Goal: Task Accomplishment & Management: Manage account settings

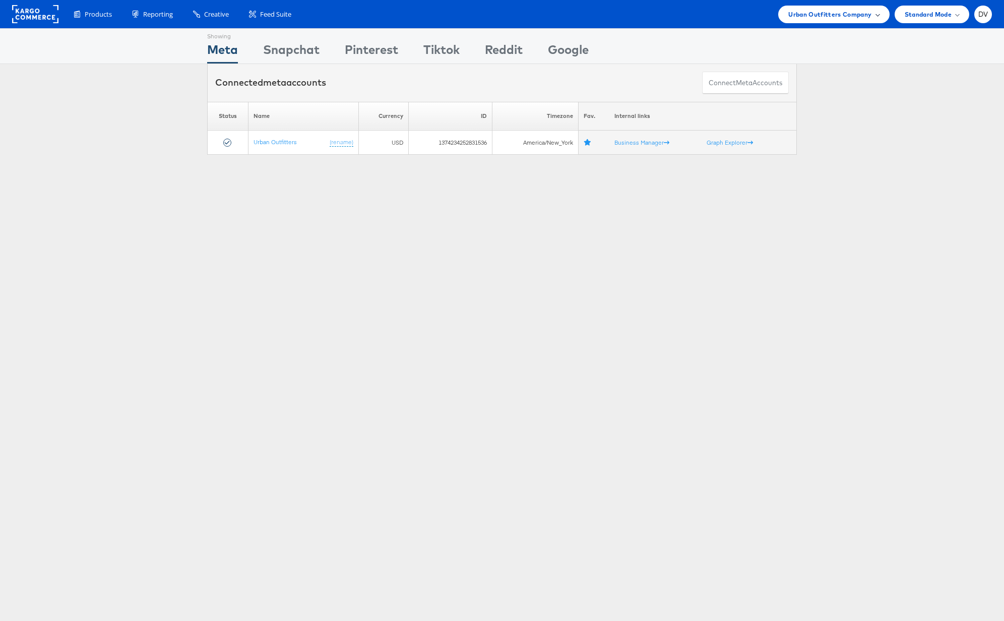
click at [842, 14] on span "Urban Outfitters Company" at bounding box center [830, 14] width 83 height 11
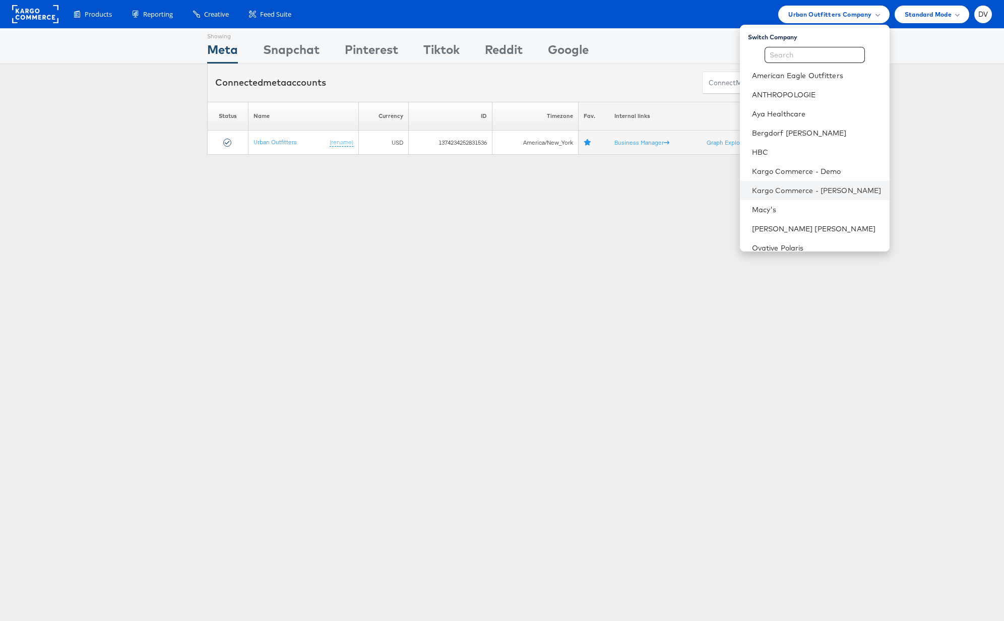
scroll to position [142, 0]
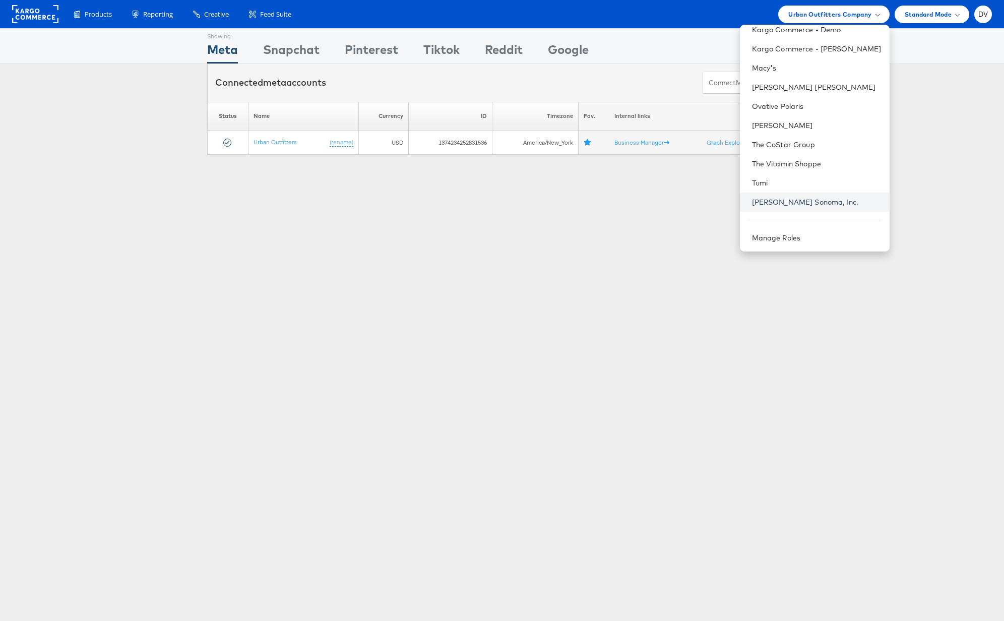
click at [792, 200] on link "Williams Sonoma, Inc." at bounding box center [817, 202] width 130 height 10
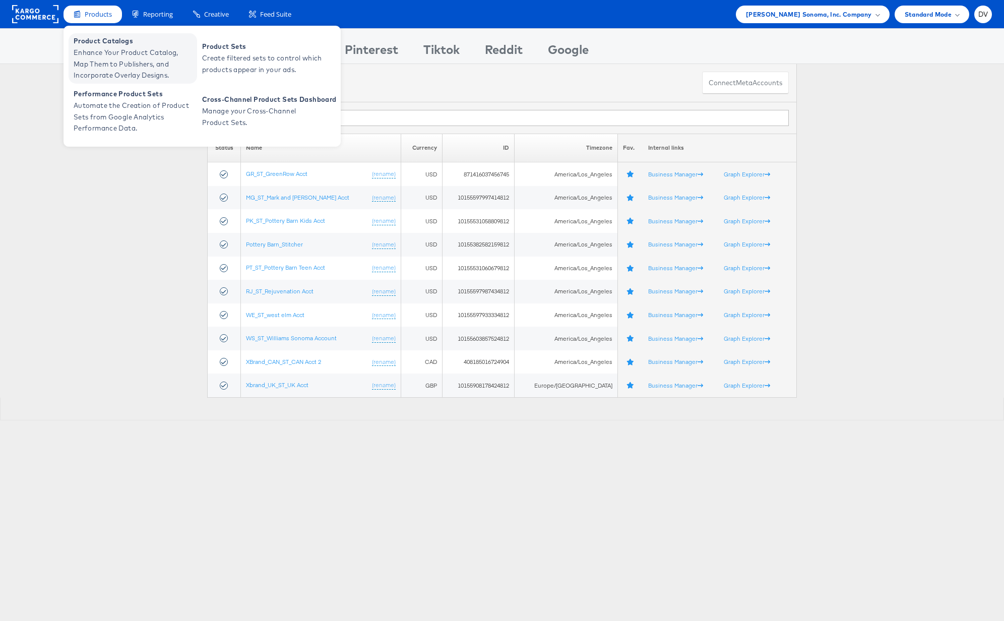
click at [105, 51] on span "Enhance Your Product Catalog, Map Them to Publishers, and Incorporate Overlay D…" at bounding box center [134, 64] width 121 height 34
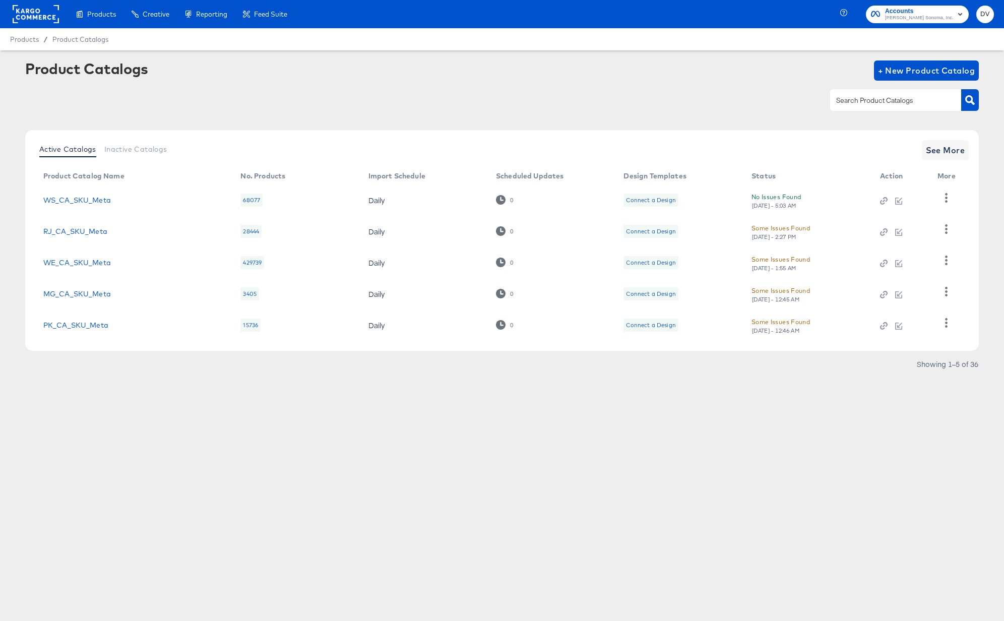
click at [877, 97] on input "text" at bounding box center [887, 101] width 107 height 12
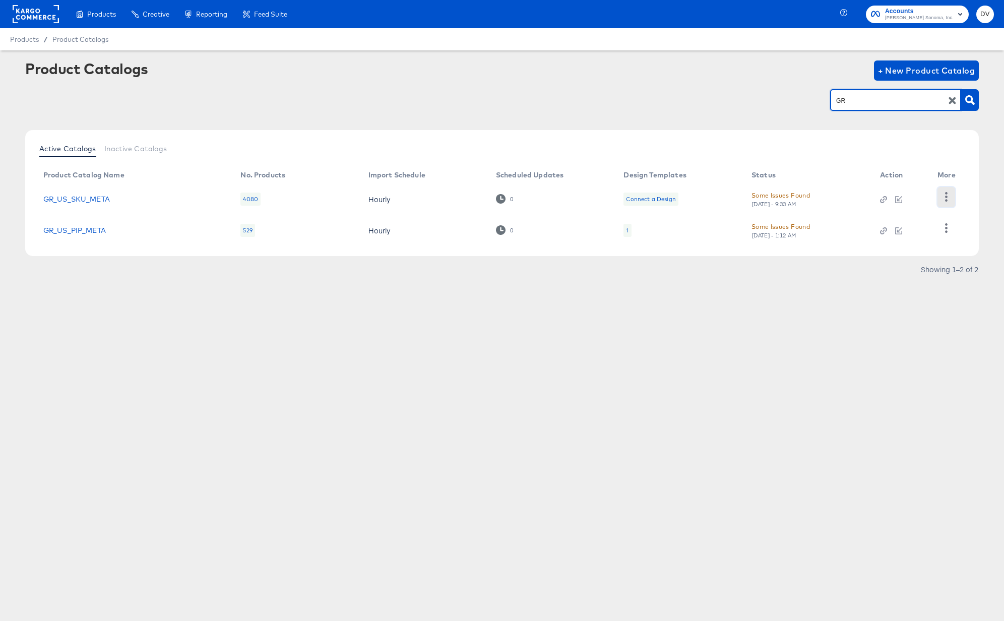
click at [942, 193] on icon "button" at bounding box center [947, 197] width 10 height 10
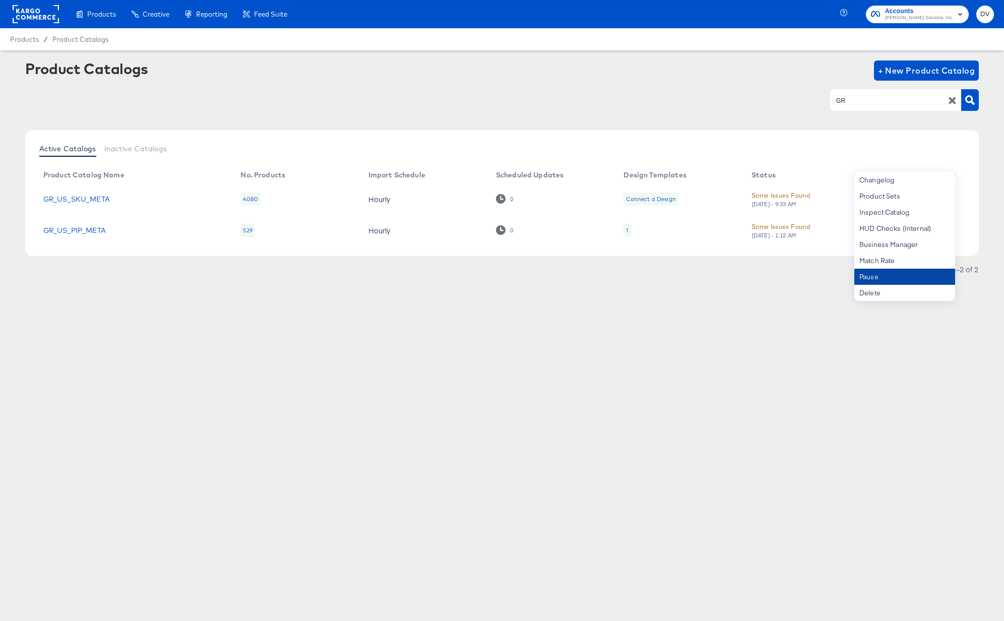
click at [904, 271] on div "Pause" at bounding box center [905, 277] width 101 height 16
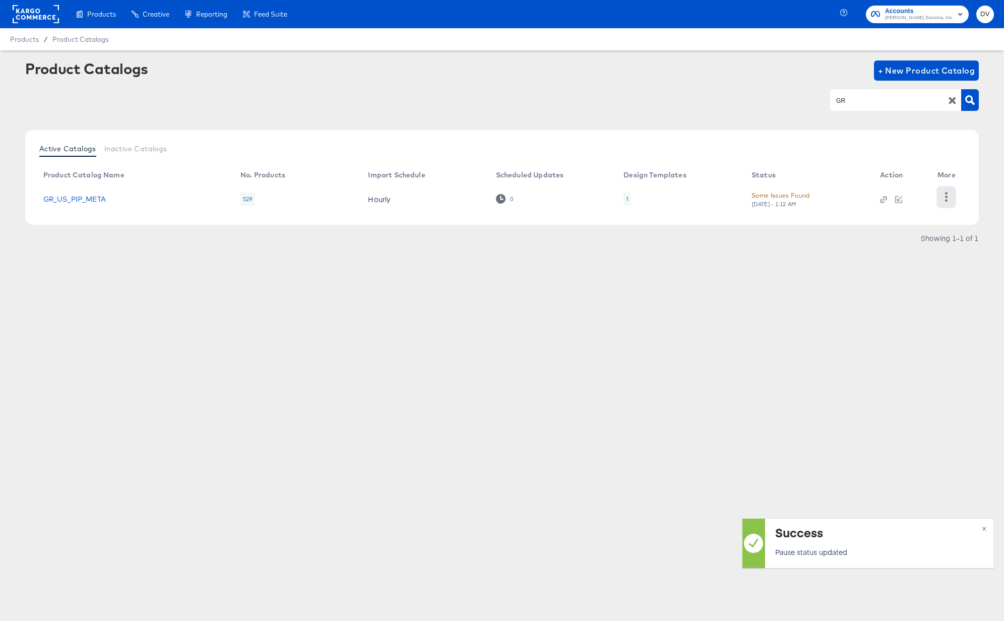
click at [945, 199] on icon "button" at bounding box center [947, 197] width 10 height 10
click at [890, 277] on div "Pause" at bounding box center [905, 277] width 101 height 16
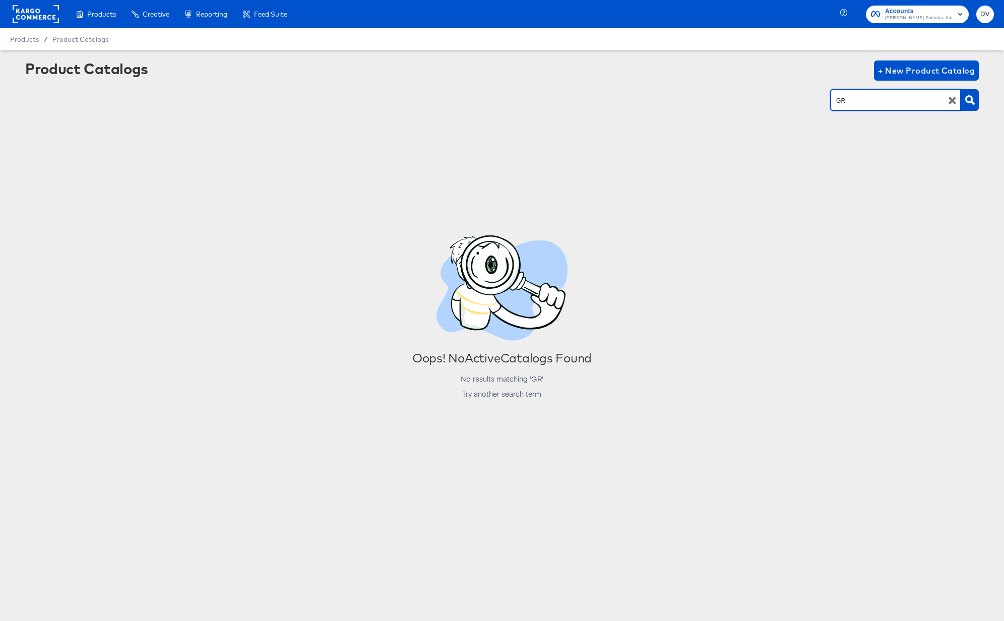
click at [856, 99] on input "GR" at bounding box center [887, 101] width 107 height 12
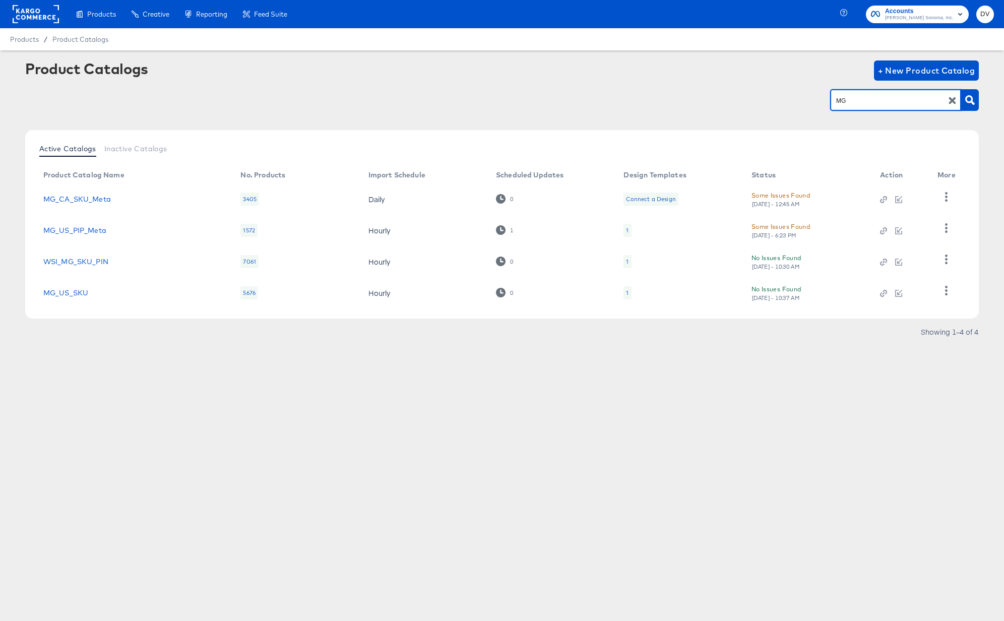
click at [160, 350] on article "Product Catalogs + New Product Catalog MG Active Catalogs Inactive Catalogs Pro…" at bounding box center [502, 212] width 1004 height 325
click at [950, 229] on icon "button" at bounding box center [947, 228] width 10 height 10
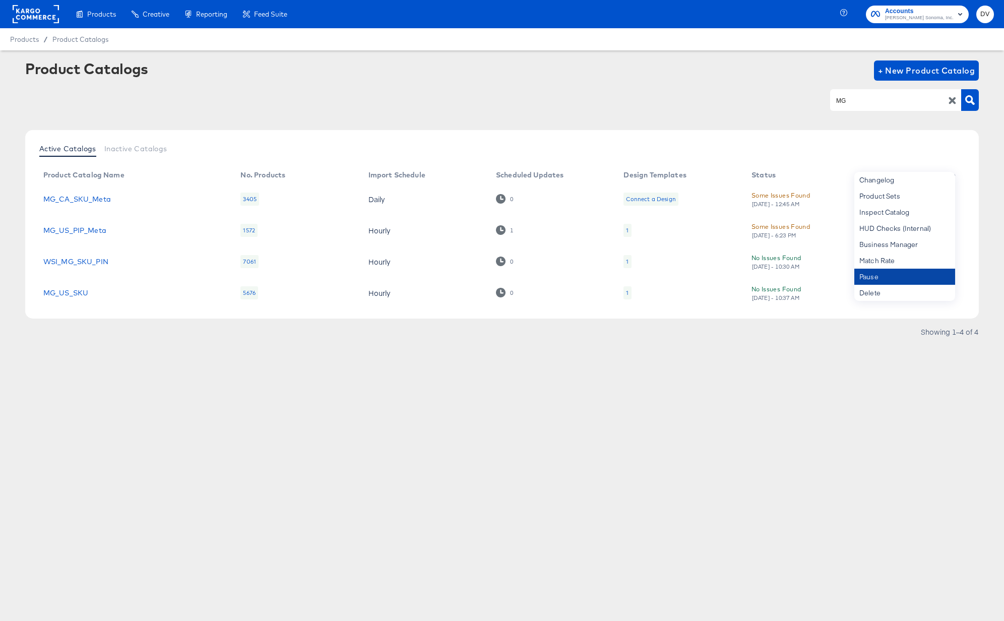
click at [912, 273] on div "Pause" at bounding box center [905, 277] width 101 height 16
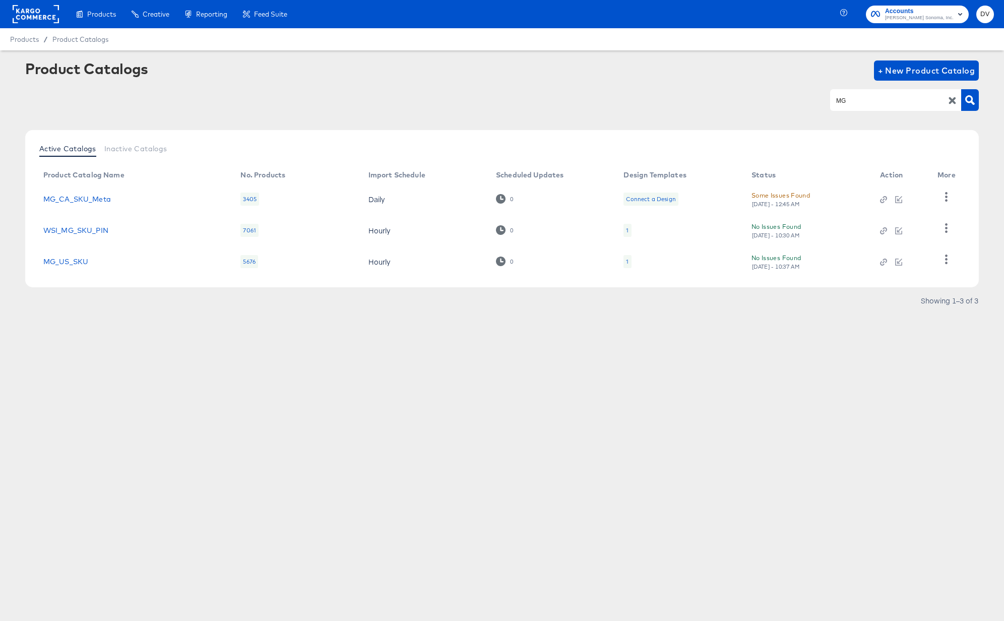
click at [594, 450] on div "Products Creative Reporting Feed Suite Accounts Williams Sonoma, Inc. DV Produc…" at bounding box center [502, 310] width 1004 height 621
click at [942, 262] on icon "button" at bounding box center [947, 260] width 10 height 10
click at [915, 279] on div "Pause" at bounding box center [905, 277] width 101 height 16
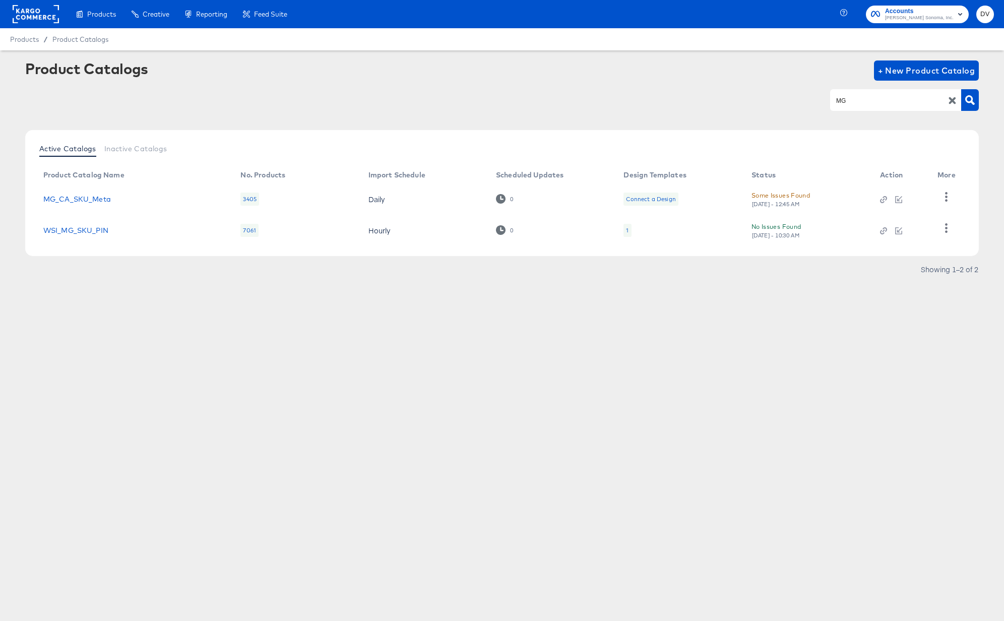
click at [875, 105] on input "MG" at bounding box center [887, 101] width 107 height 12
type input "PB"
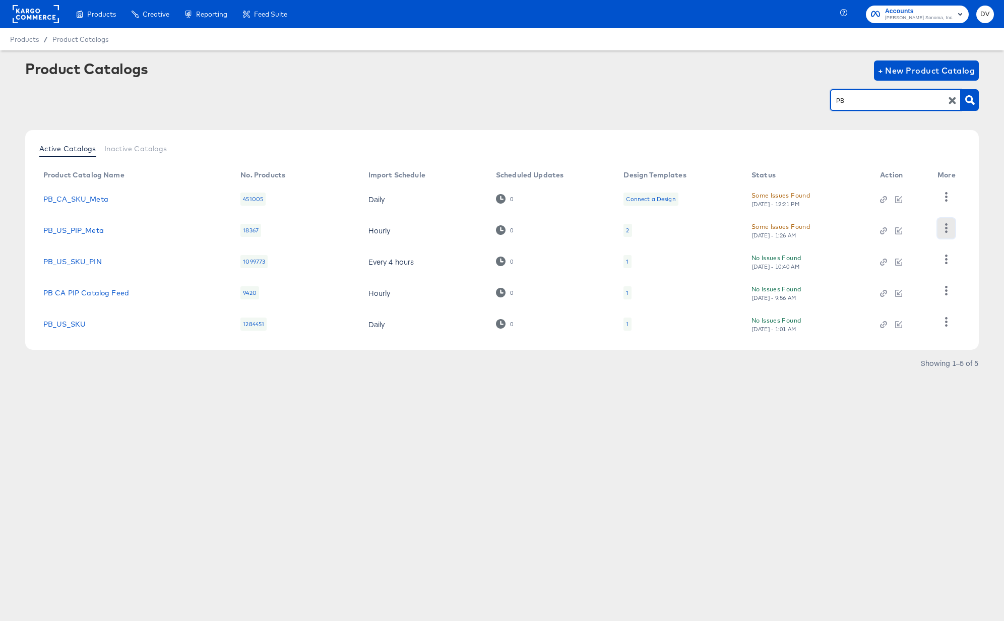
click at [946, 229] on icon "button" at bounding box center [947, 228] width 10 height 10
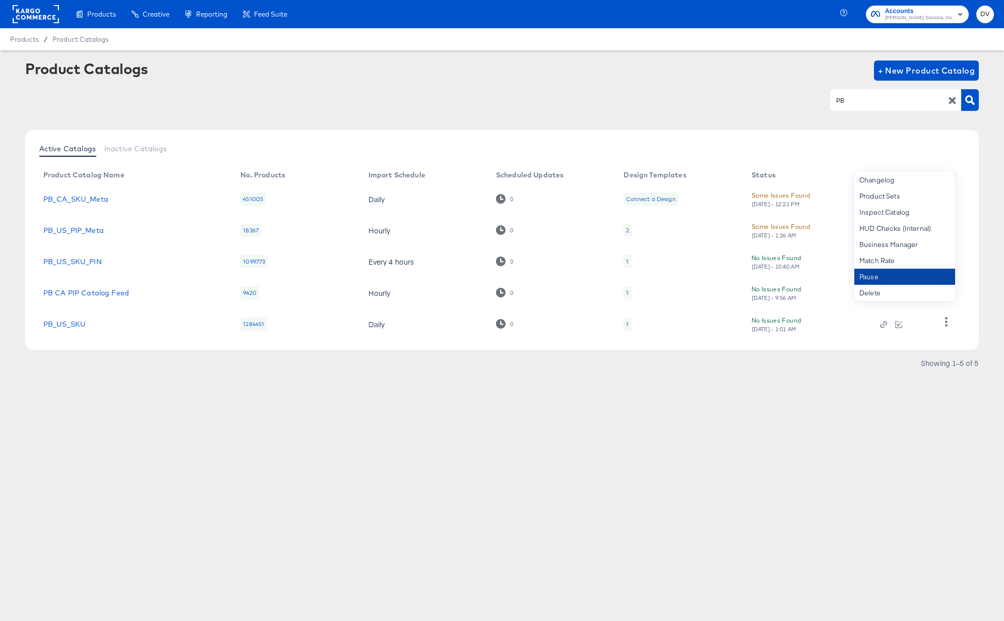
click at [905, 279] on div "Pause" at bounding box center [905, 277] width 101 height 16
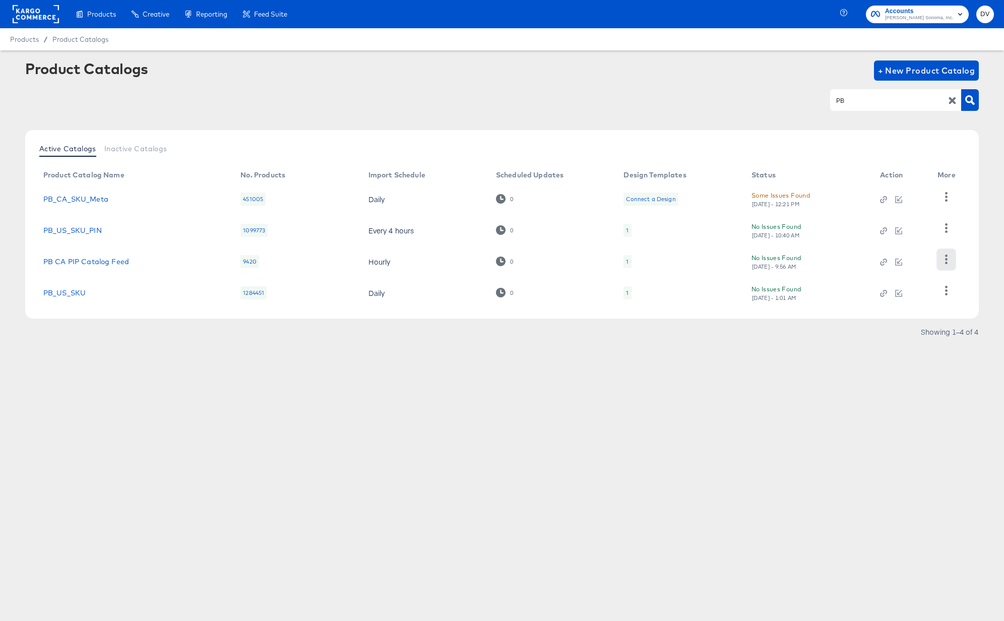
click at [947, 253] on button "button" at bounding box center [947, 260] width 18 height 20
click at [895, 280] on div "Pause" at bounding box center [905, 277] width 101 height 16
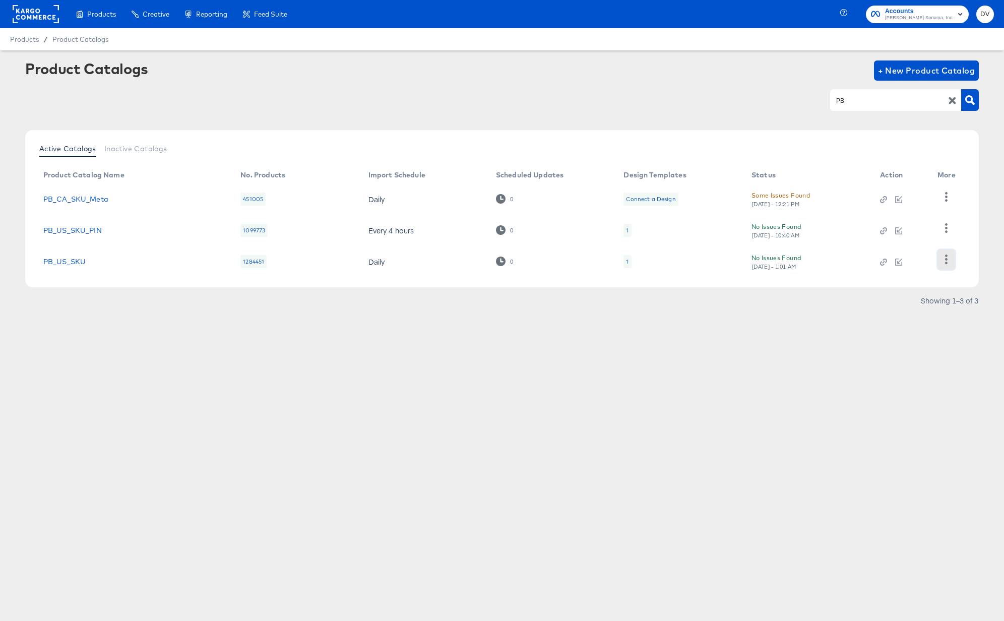
click at [943, 254] on button "button" at bounding box center [947, 260] width 18 height 20
click at [920, 271] on div "Pause" at bounding box center [905, 277] width 101 height 16
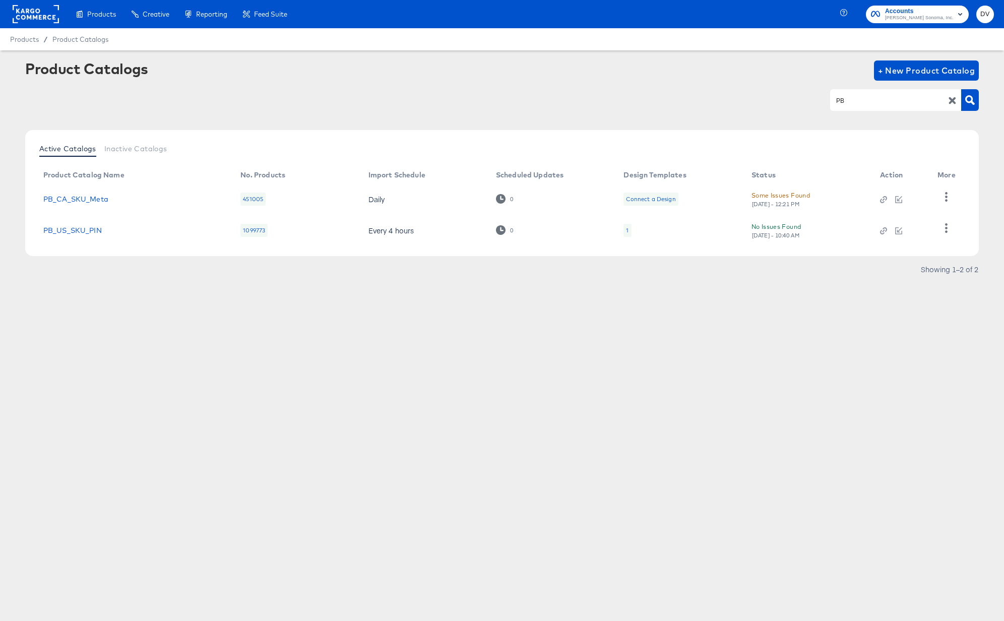
click at [949, 98] on icon "button" at bounding box center [952, 100] width 7 height 7
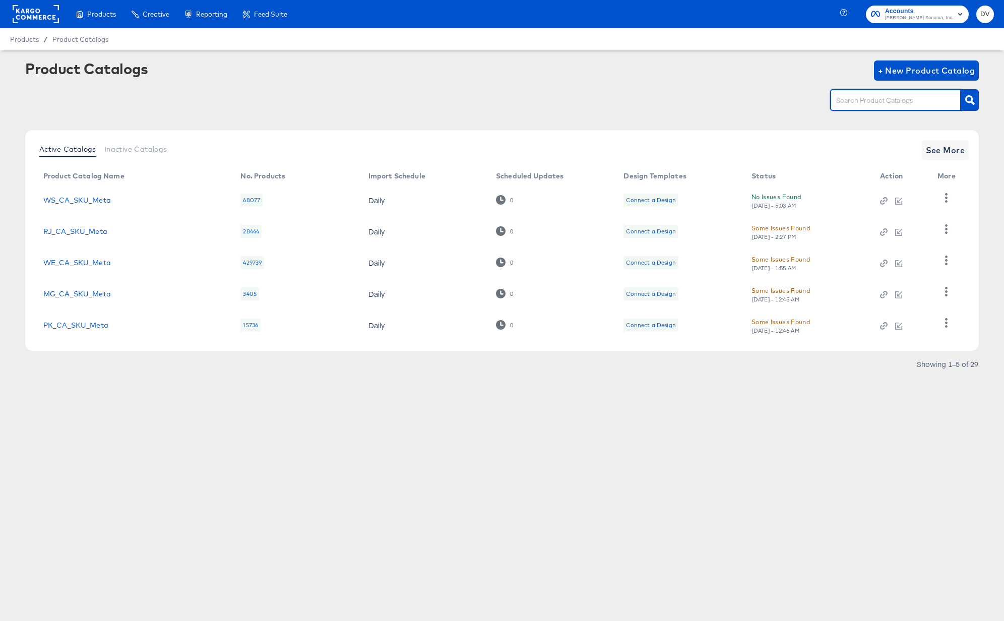
click at [905, 101] on input "text" at bounding box center [887, 101] width 107 height 12
type input "PK"
click at [946, 235] on button "button" at bounding box center [947, 229] width 18 height 20
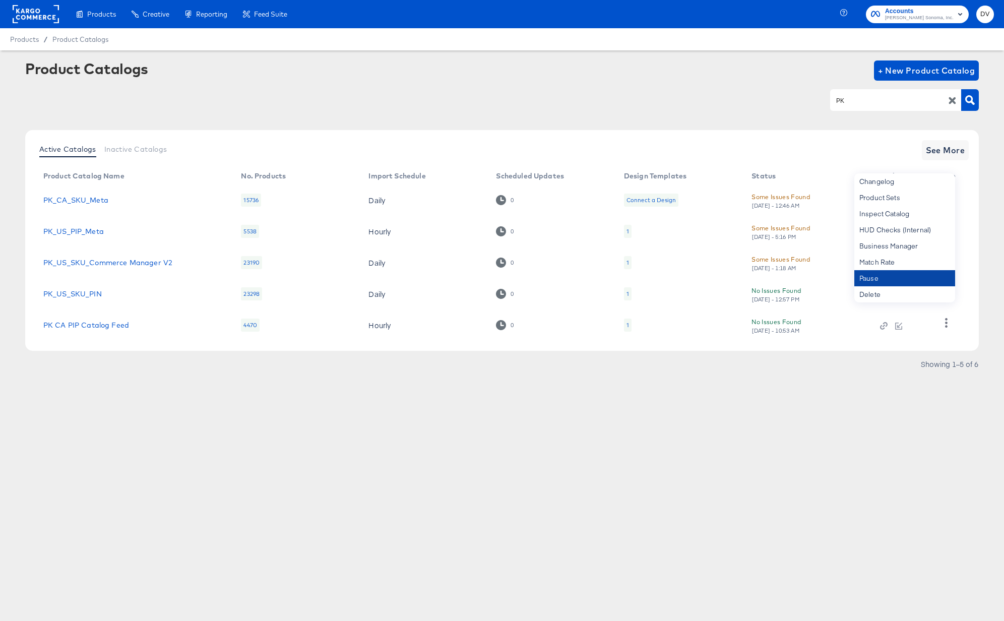
click at [911, 275] on div "Pause" at bounding box center [905, 278] width 101 height 16
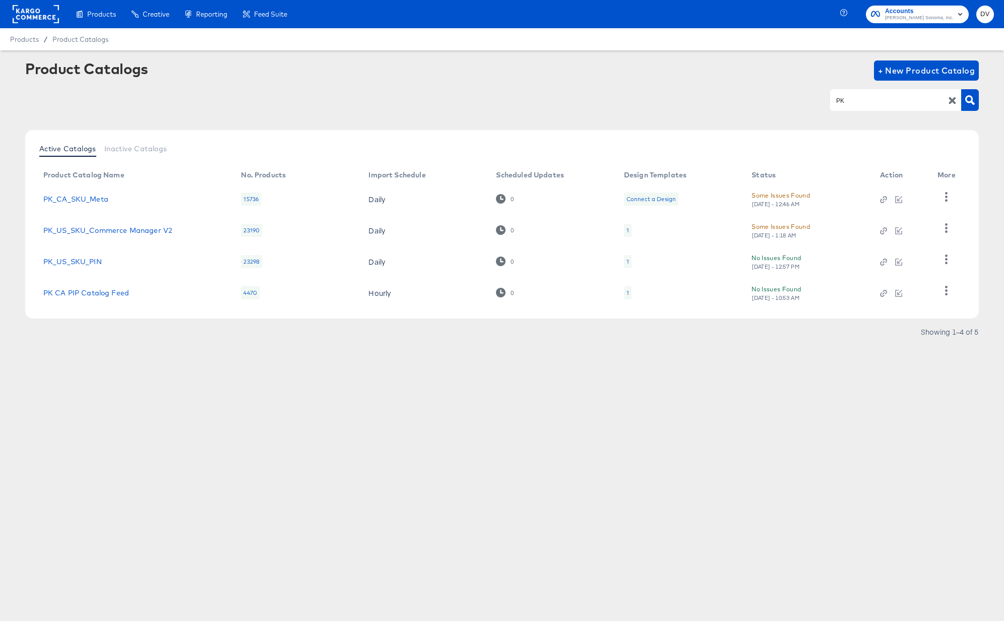
click at [943, 174] on th "More" at bounding box center [949, 175] width 38 height 16
click at [953, 102] on icon "button" at bounding box center [953, 101] width 10 height 10
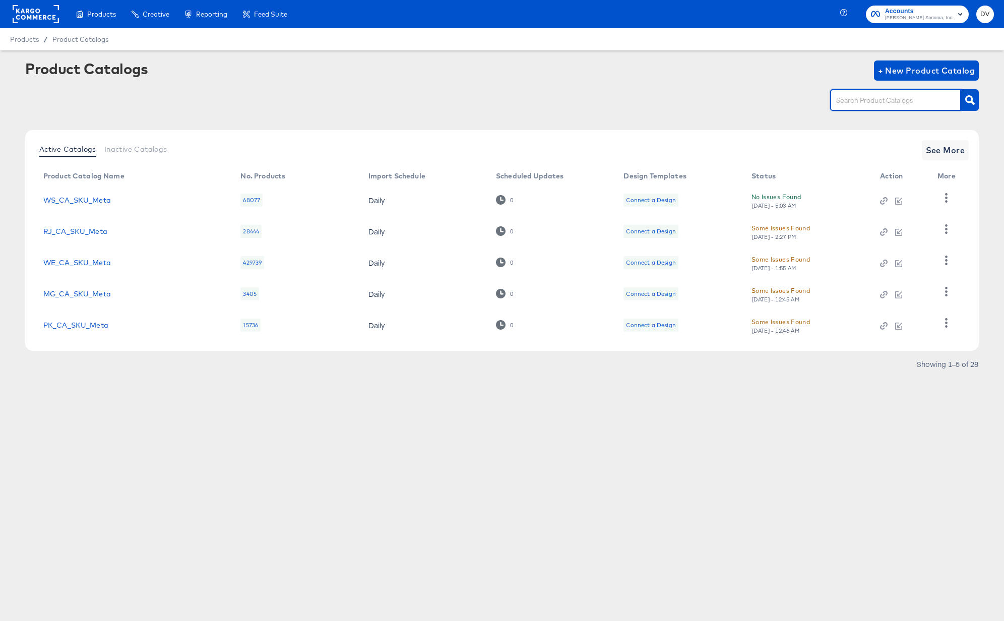
click at [924, 103] on input "text" at bounding box center [887, 101] width 107 height 12
type input "PK"
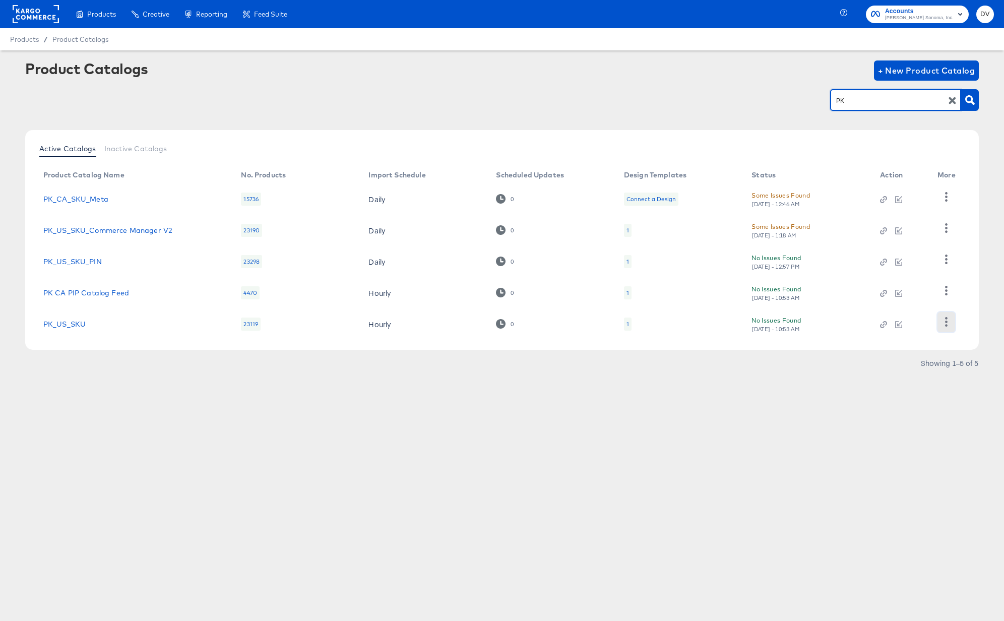
click at [945, 326] on icon "button" at bounding box center [947, 322] width 10 height 10
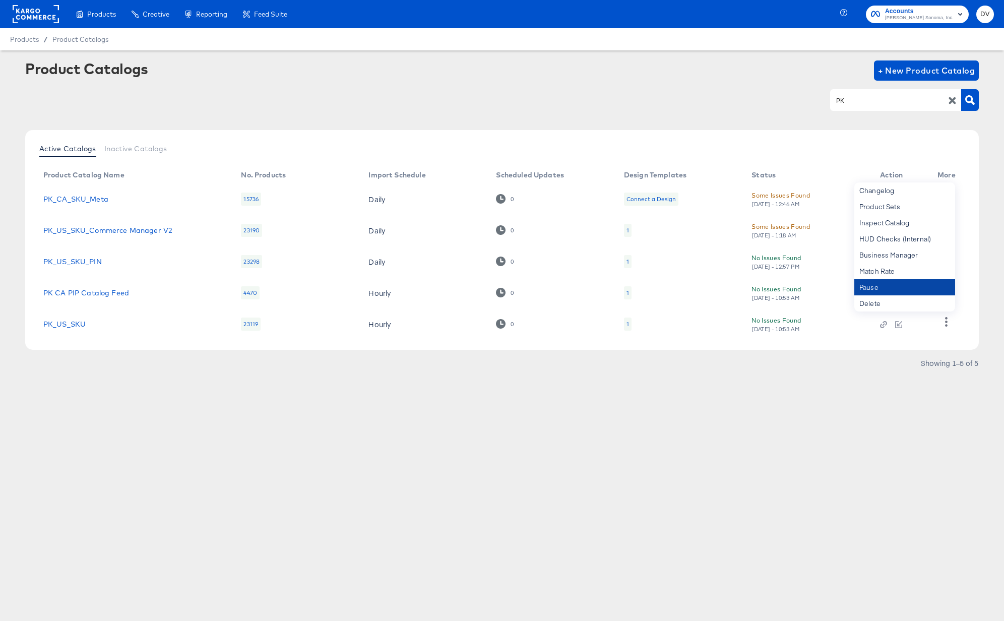
click at [877, 292] on div "Pause" at bounding box center [905, 287] width 101 height 16
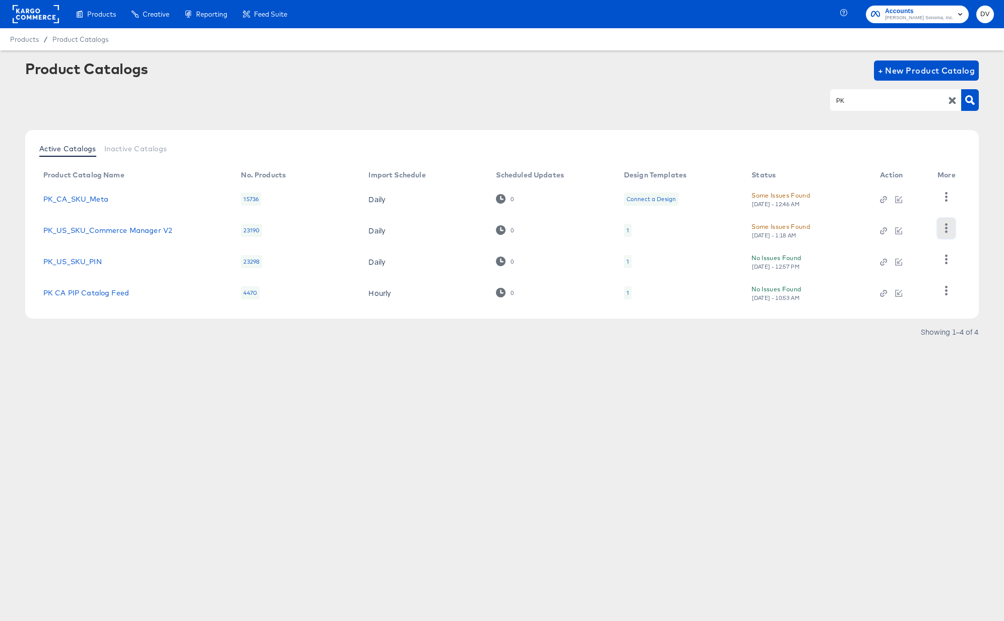
click at [948, 232] on icon "button" at bounding box center [947, 228] width 10 height 10
click at [894, 271] on div "Pause" at bounding box center [905, 277] width 101 height 16
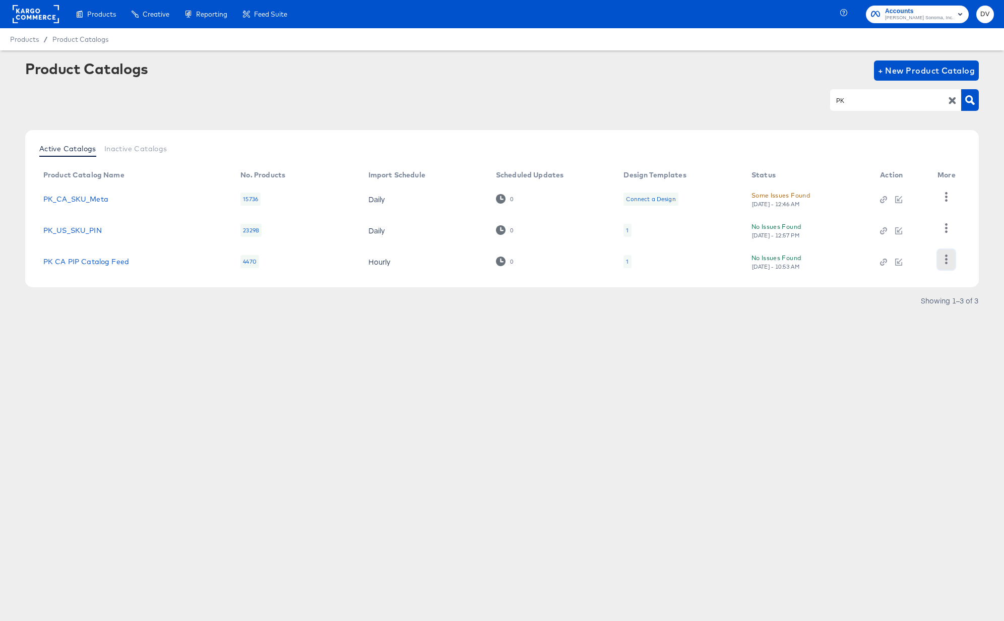
click at [947, 259] on icon "button" at bounding box center [946, 260] width 3 height 10
click at [911, 270] on div "Pause" at bounding box center [905, 277] width 101 height 16
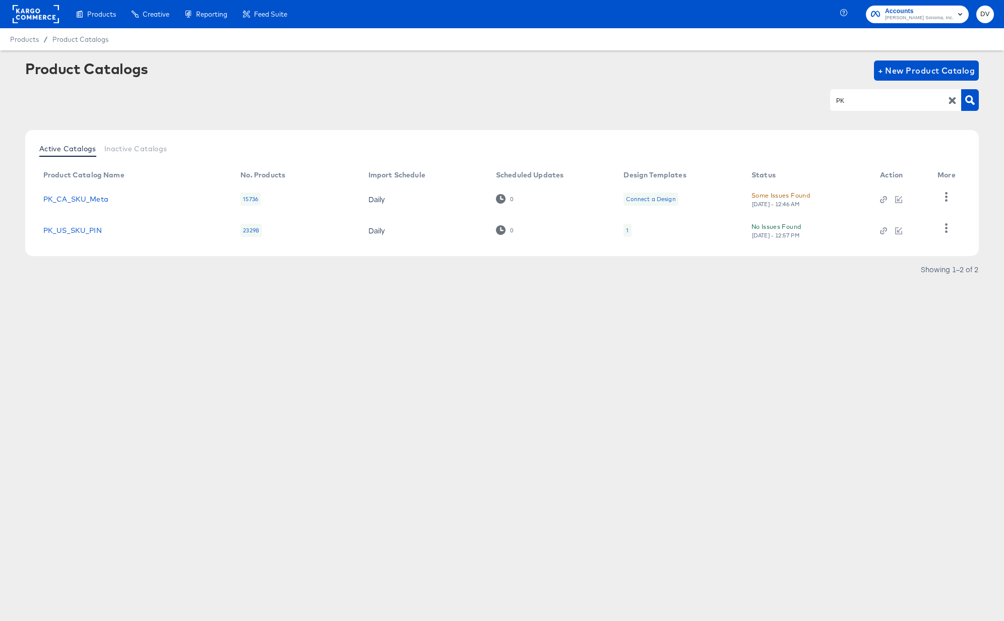
click at [951, 97] on icon "button" at bounding box center [953, 101] width 10 height 10
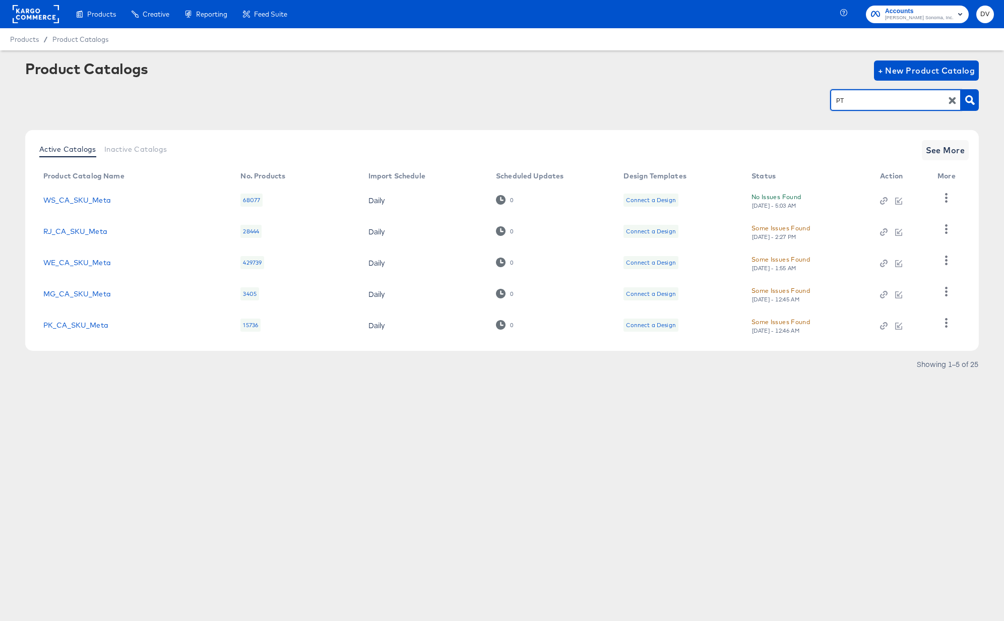
type input "PT"
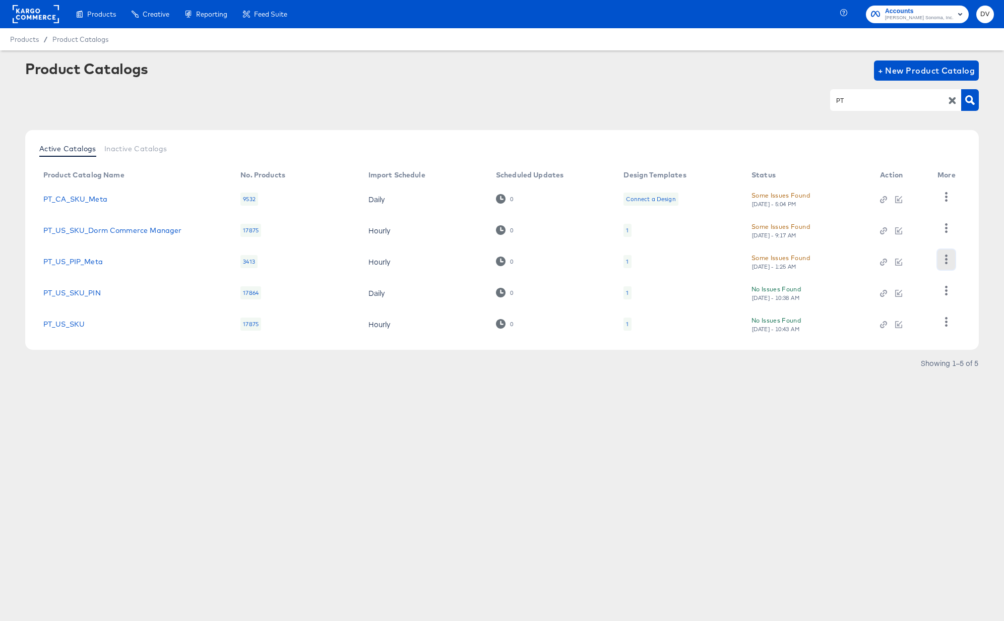
click at [945, 260] on icon "button" at bounding box center [947, 260] width 10 height 10
click at [914, 271] on div "Pause" at bounding box center [905, 277] width 101 height 16
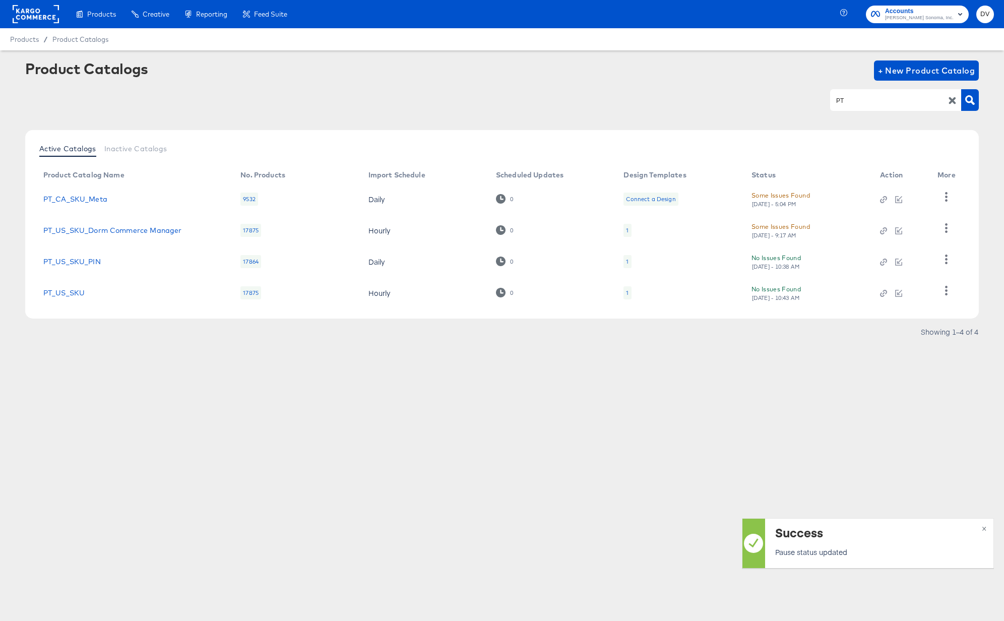
click at [179, 377] on div "Products Creative Reporting Feed Suite Accounts Williams Sonoma, Inc. DV Produc…" at bounding box center [502, 310] width 1004 height 621
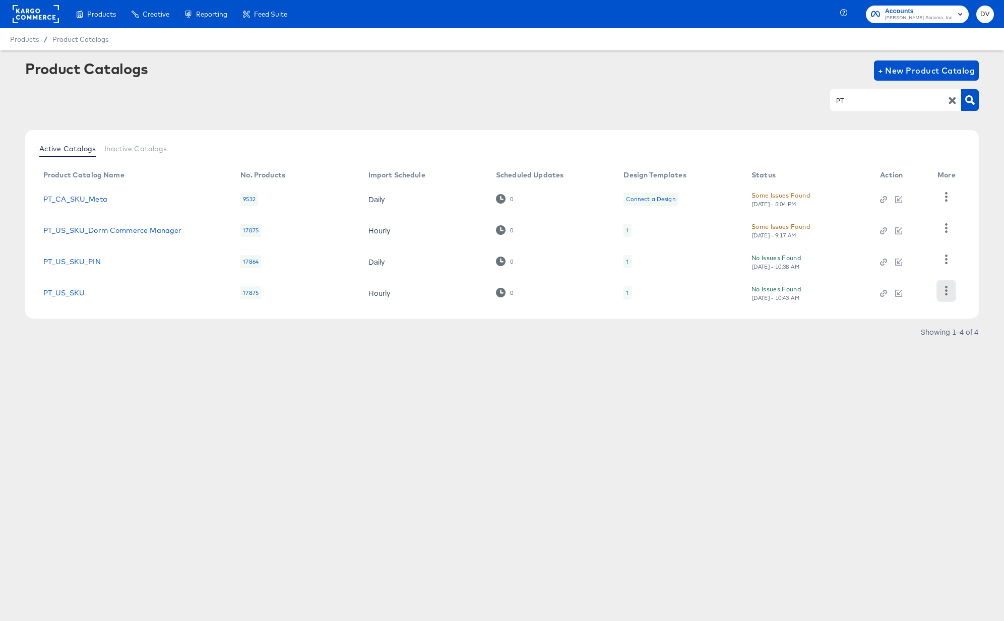
click at [951, 297] on button "button" at bounding box center [947, 291] width 18 height 20
click at [908, 281] on div "Pause" at bounding box center [905, 277] width 101 height 16
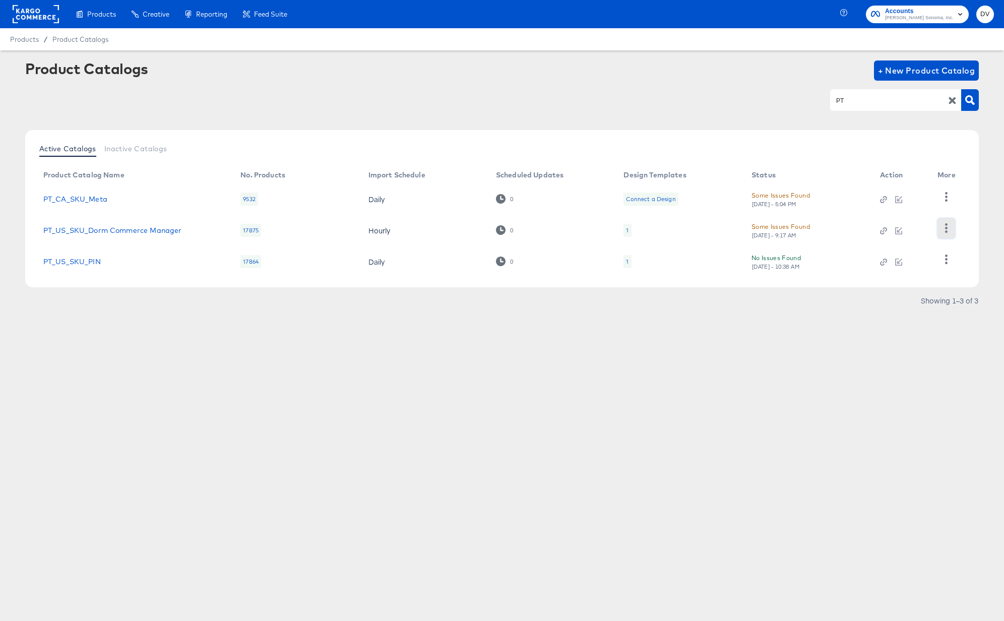
click at [948, 223] on icon "button" at bounding box center [947, 228] width 10 height 10
click at [886, 275] on div "Pause" at bounding box center [905, 277] width 101 height 16
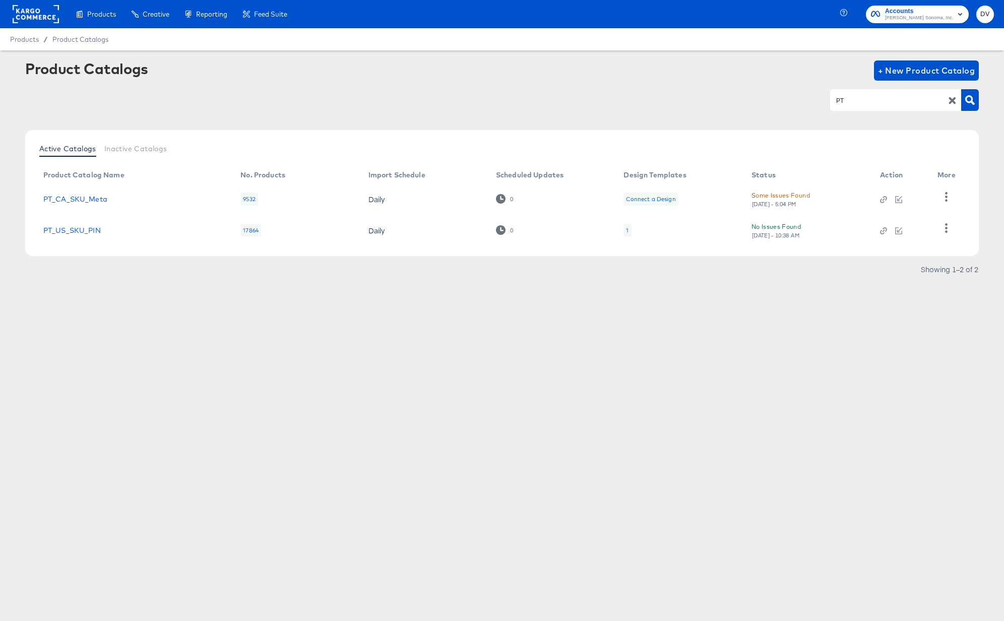
click at [948, 98] on icon "button" at bounding box center [953, 101] width 10 height 10
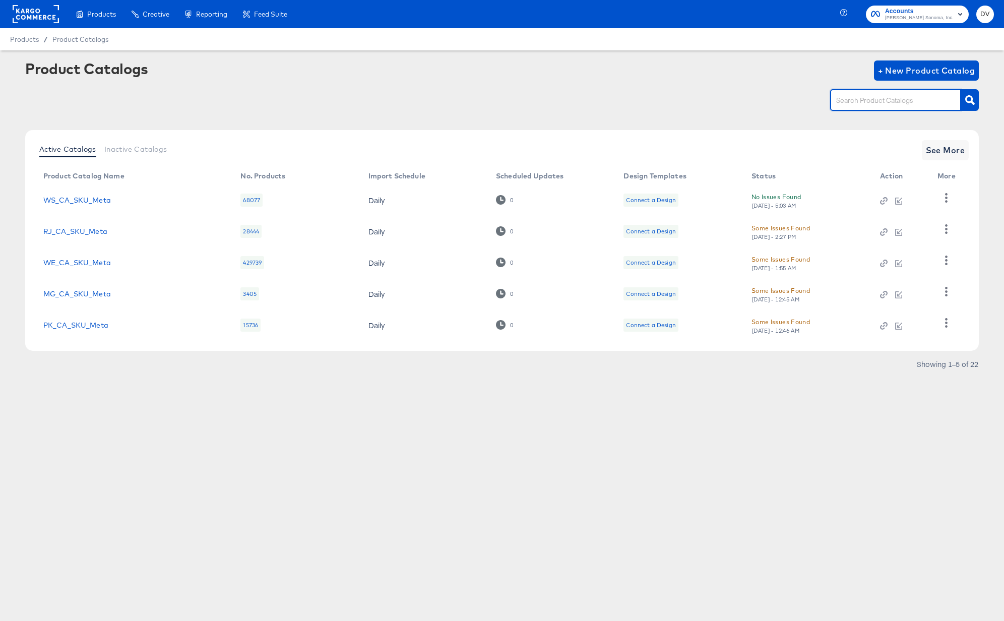
type input "J"
type input "RJ"
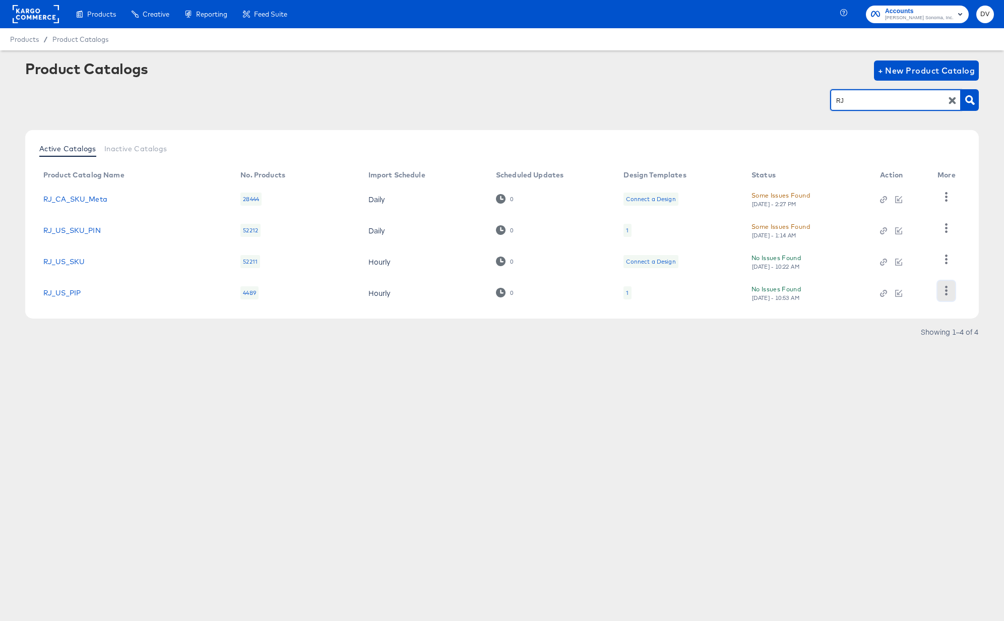
click at [950, 285] on button "button" at bounding box center [947, 291] width 18 height 20
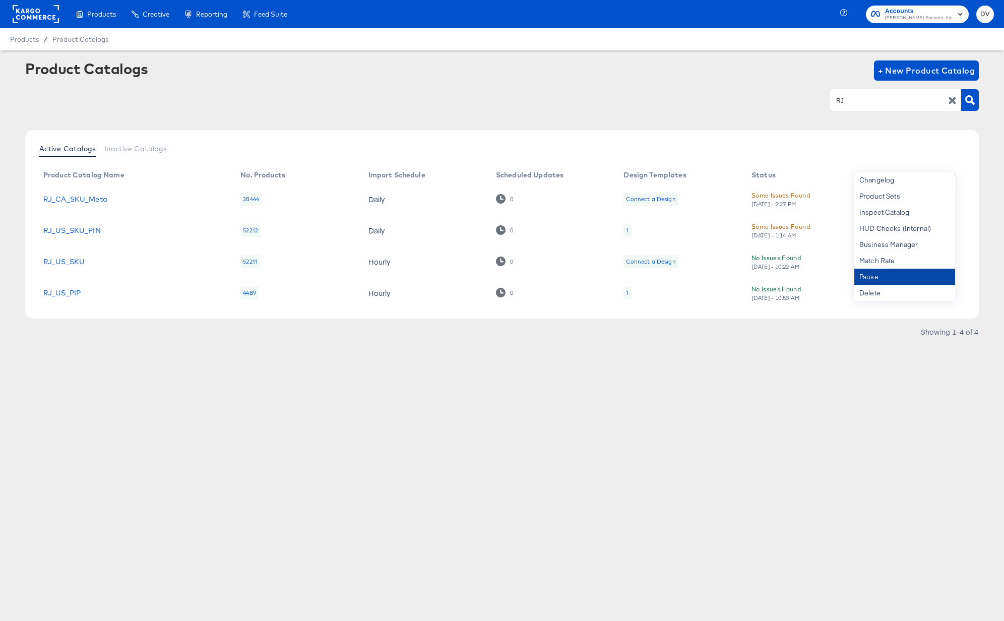
click at [923, 271] on div "Pause" at bounding box center [905, 277] width 101 height 16
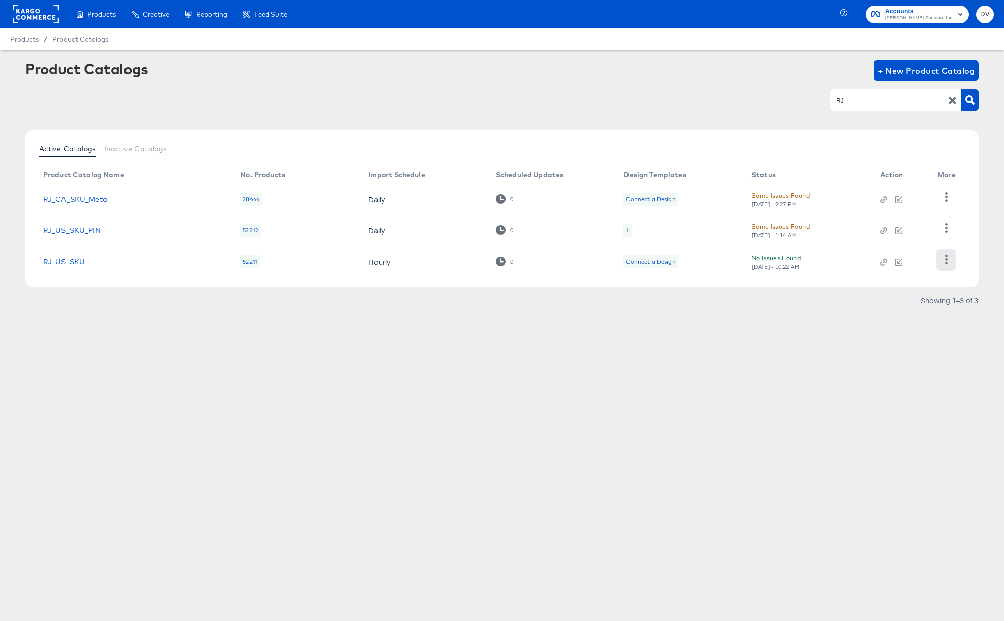
click at [942, 254] on button "button" at bounding box center [947, 260] width 18 height 20
click at [886, 224] on div "Pause" at bounding box center [905, 225] width 101 height 16
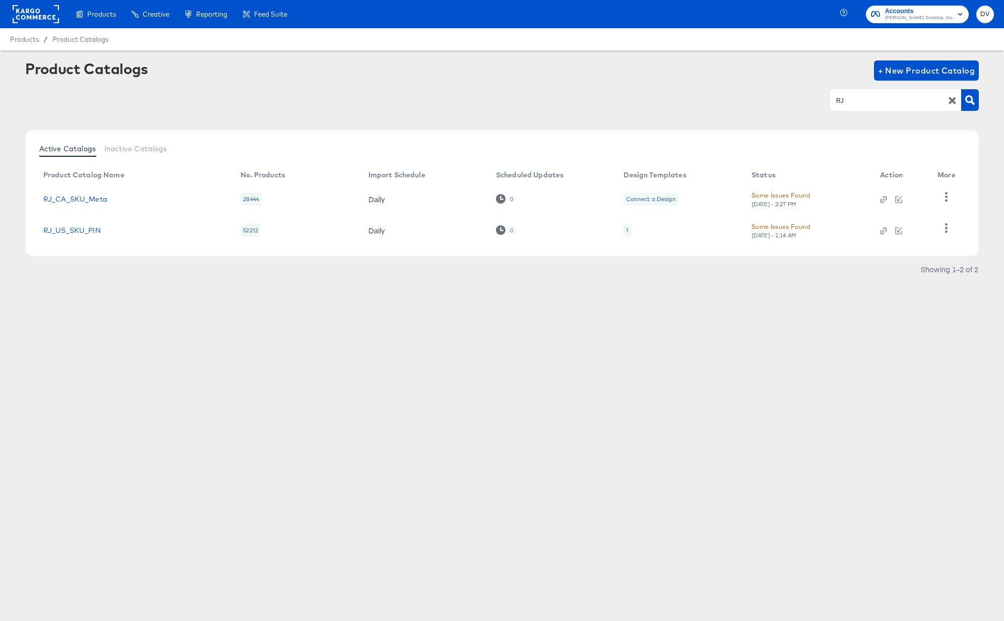
click at [955, 98] on icon "button" at bounding box center [952, 100] width 7 height 7
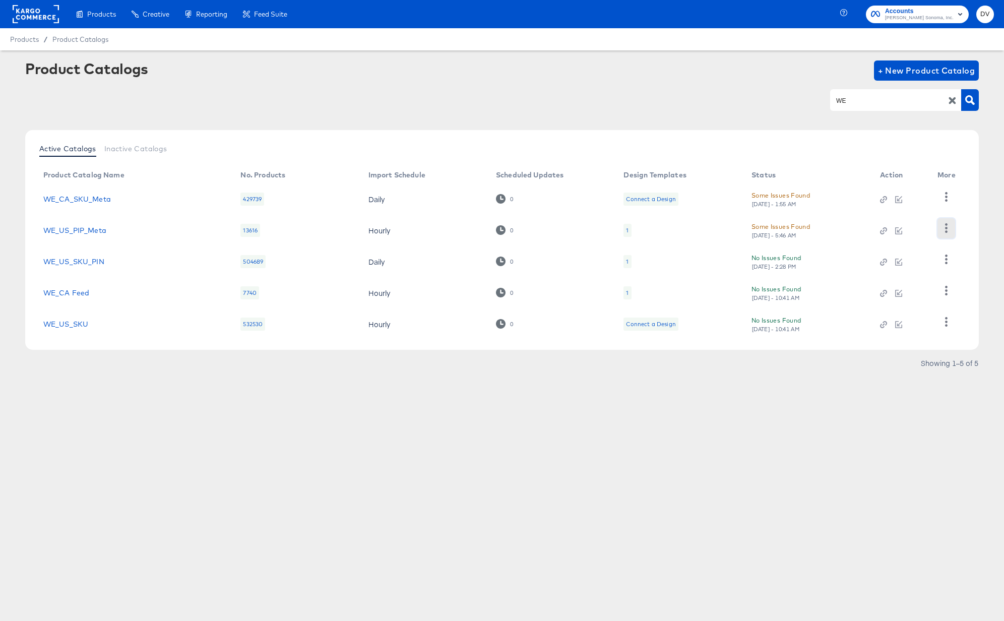
click at [947, 227] on icon "button" at bounding box center [946, 228] width 3 height 10
click at [882, 280] on div "Pause" at bounding box center [905, 277] width 101 height 16
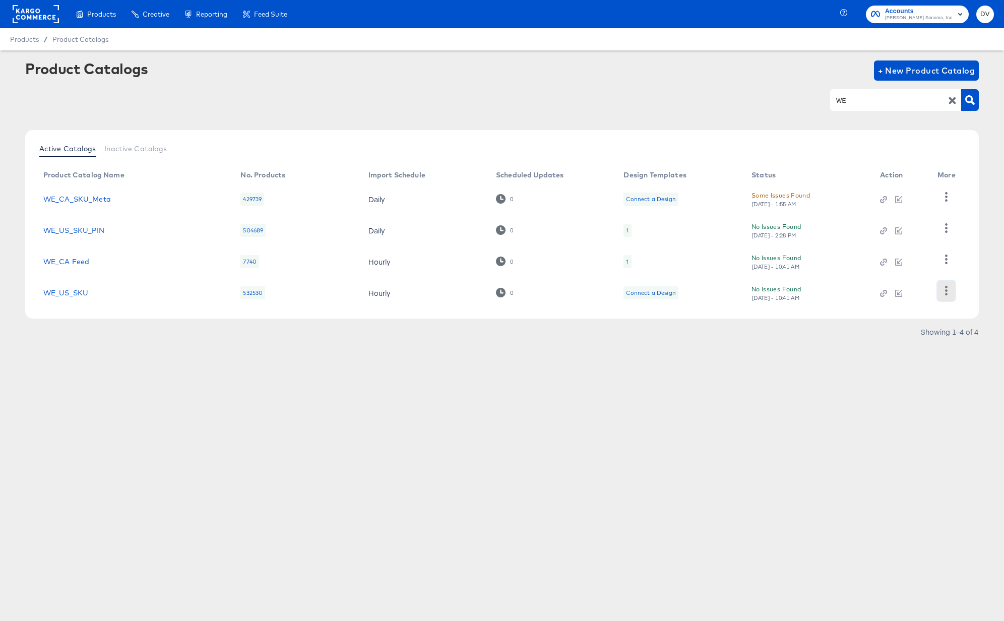
click at [947, 291] on icon "button" at bounding box center [947, 291] width 10 height 10
click at [900, 270] on div "Pause" at bounding box center [905, 277] width 101 height 16
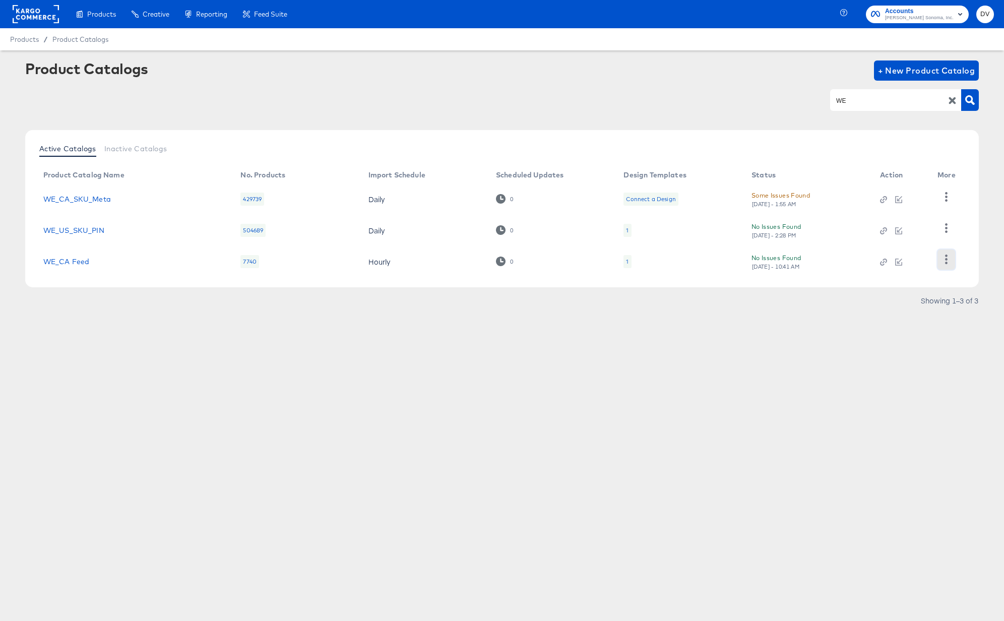
click at [949, 266] on button "button" at bounding box center [947, 260] width 18 height 20
click at [891, 274] on div "Pause" at bounding box center [905, 277] width 101 height 16
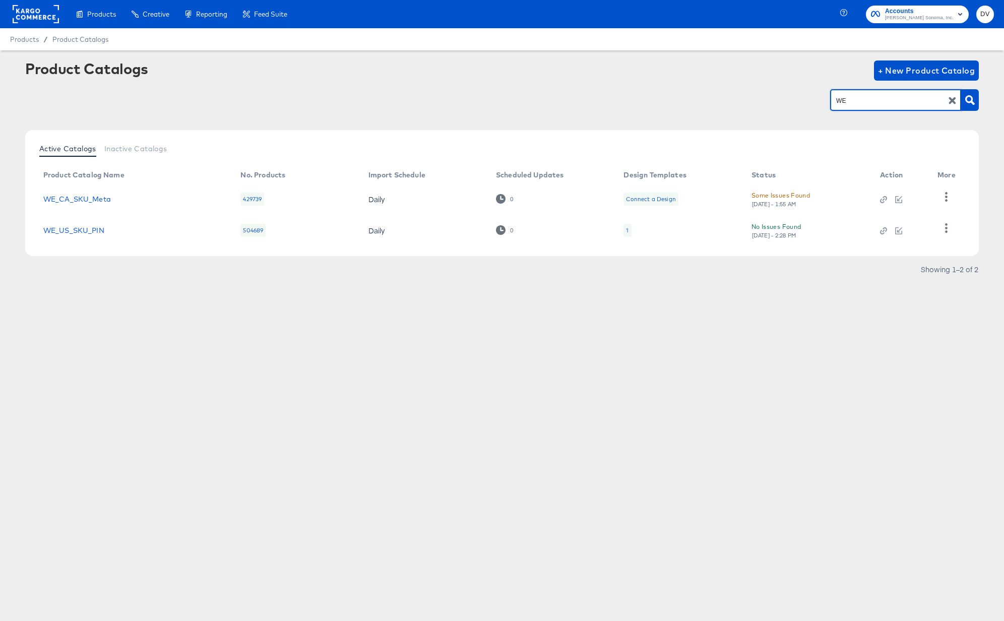
click at [855, 105] on input "WE" at bounding box center [887, 101] width 107 height 12
type input "WS"
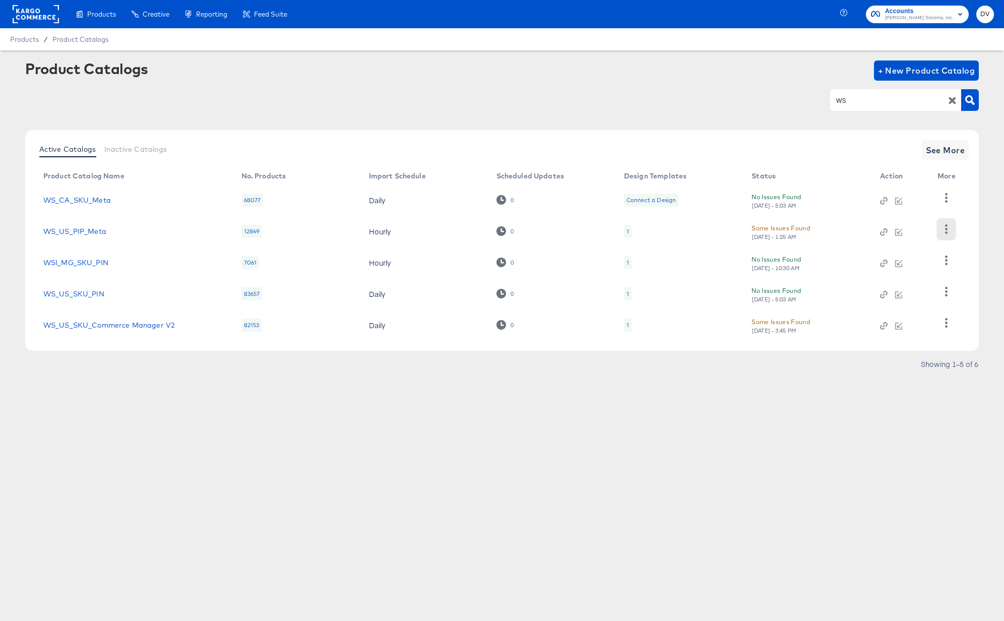
click at [942, 228] on icon "button" at bounding box center [947, 229] width 10 height 10
click at [886, 276] on div "Pause" at bounding box center [905, 278] width 101 height 16
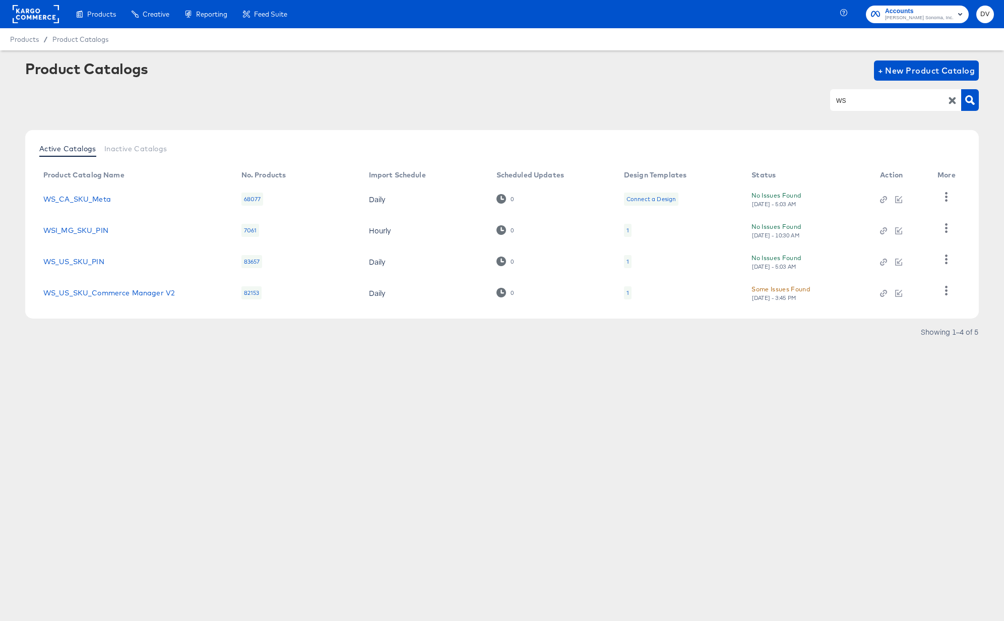
click at [954, 97] on icon "button" at bounding box center [953, 101] width 10 height 10
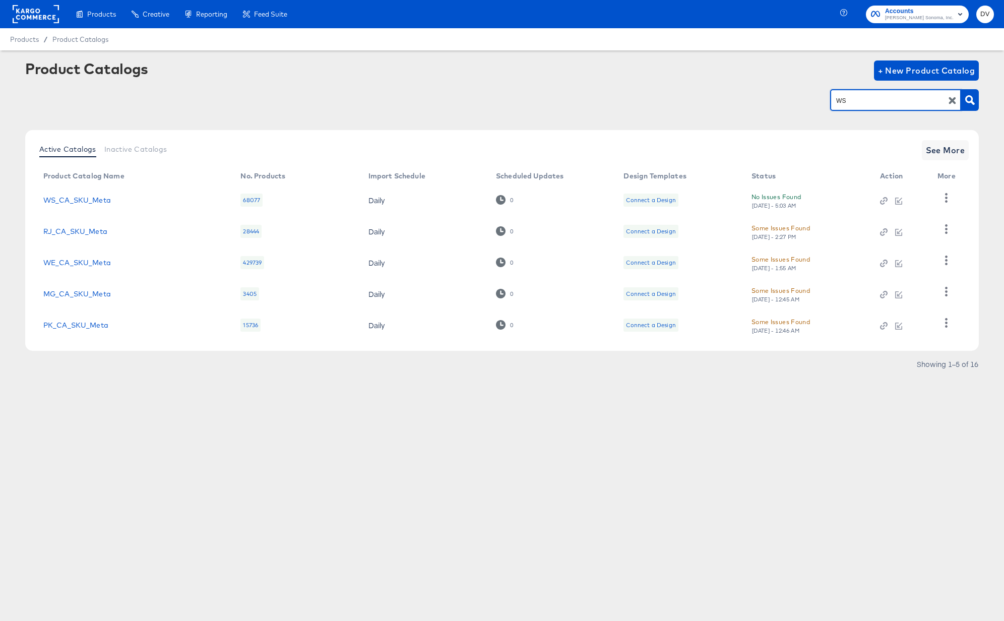
type input "WS"
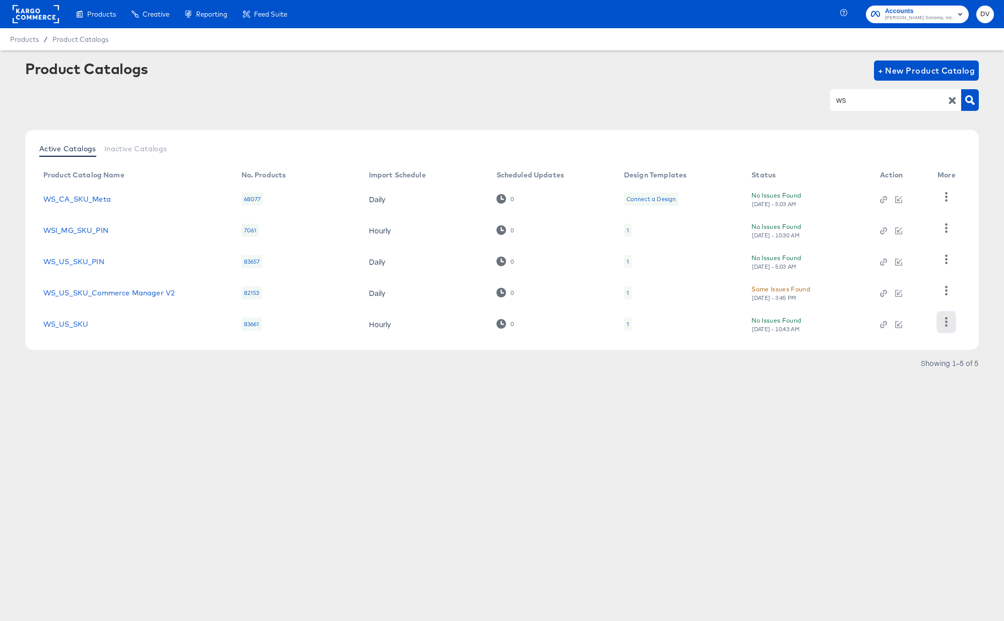
click at [948, 316] on button "button" at bounding box center [947, 322] width 18 height 20
click at [917, 292] on div "Pause" at bounding box center [905, 287] width 101 height 16
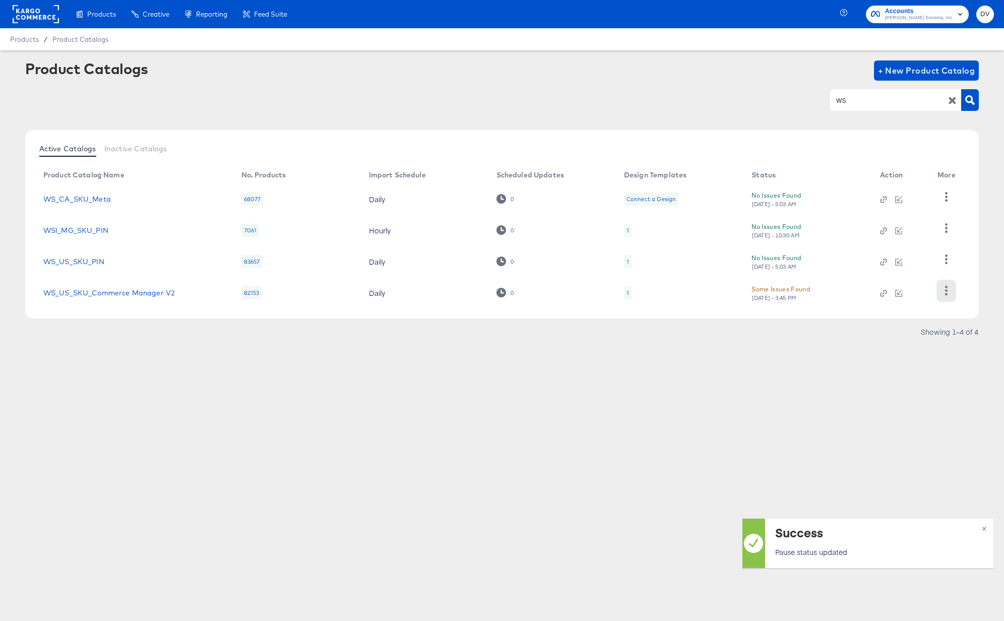
click at [946, 291] on icon "button" at bounding box center [946, 291] width 3 height 10
click at [905, 280] on div "Pause" at bounding box center [905, 277] width 101 height 16
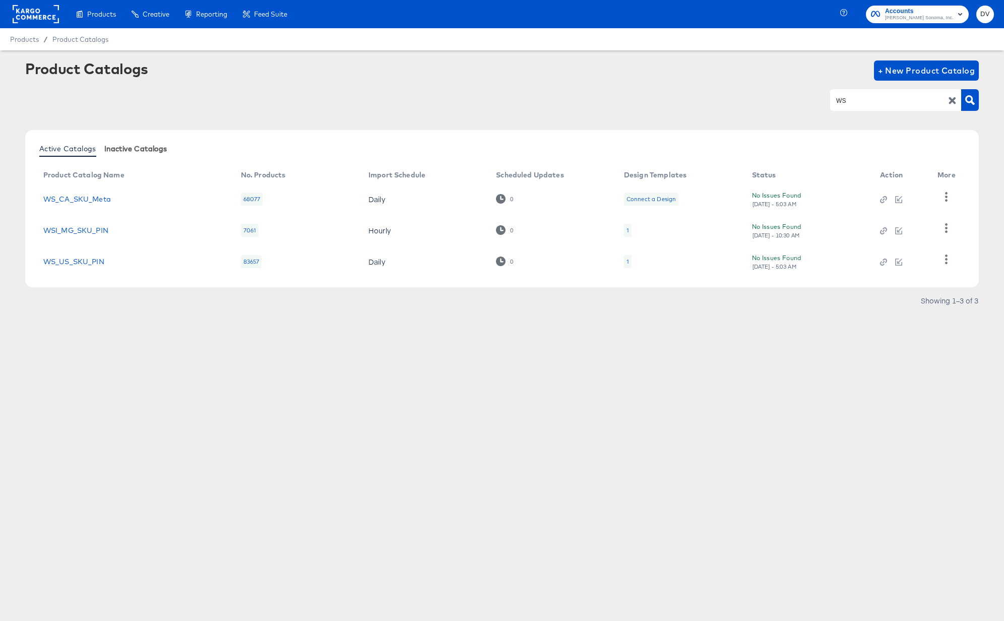
click at [146, 148] on span "Inactive Catalogs" at bounding box center [135, 149] width 63 height 8
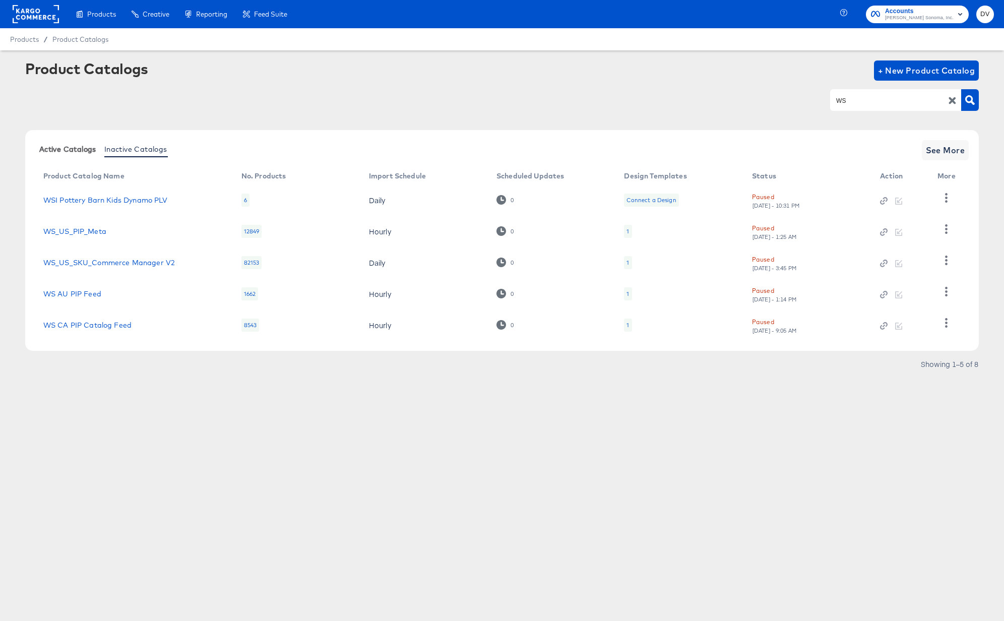
click at [67, 148] on span "Active Catalogs" at bounding box center [67, 149] width 57 height 8
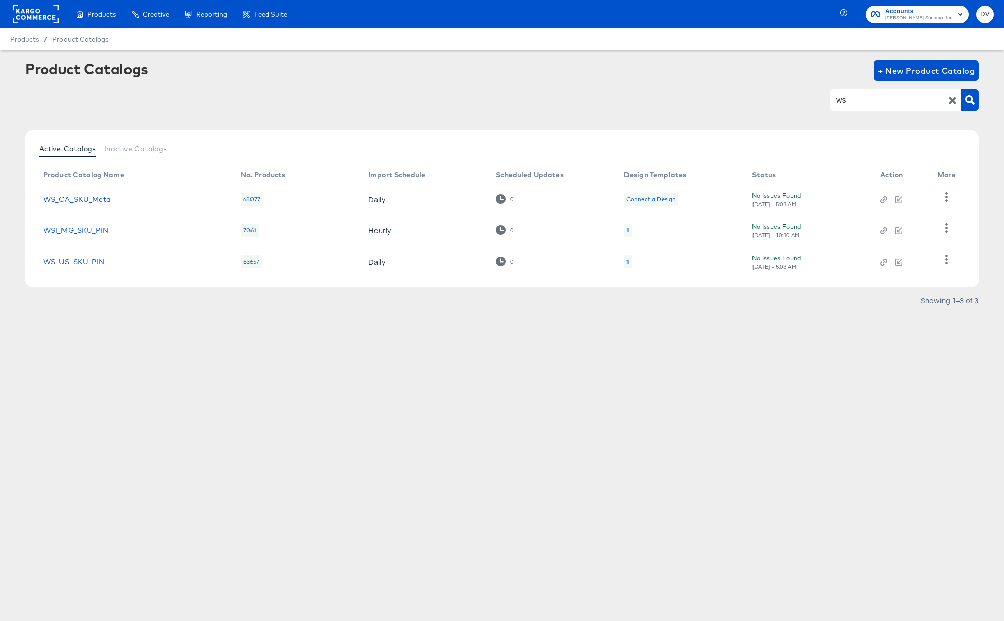
click at [955, 103] on icon "button" at bounding box center [952, 100] width 7 height 7
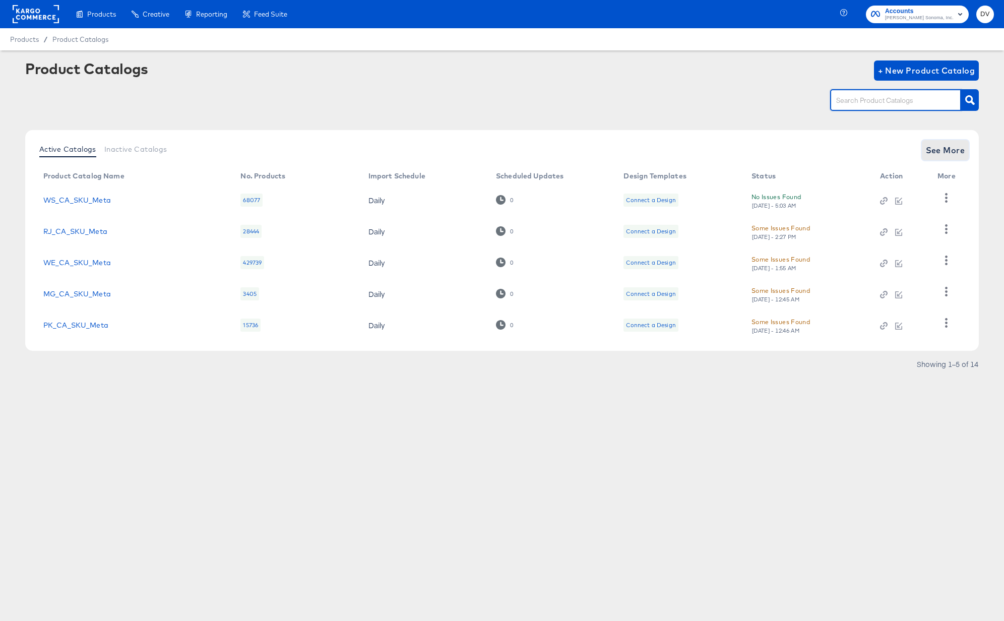
click at [929, 152] on span "See More" at bounding box center [945, 150] width 39 height 14
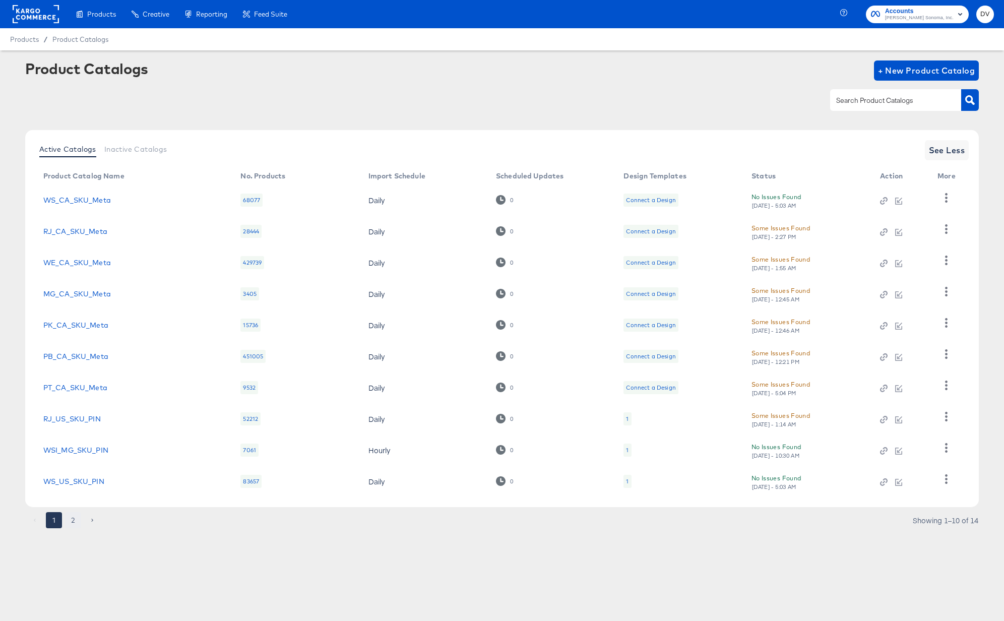
click at [72, 518] on button "2" at bounding box center [73, 520] width 16 height 16
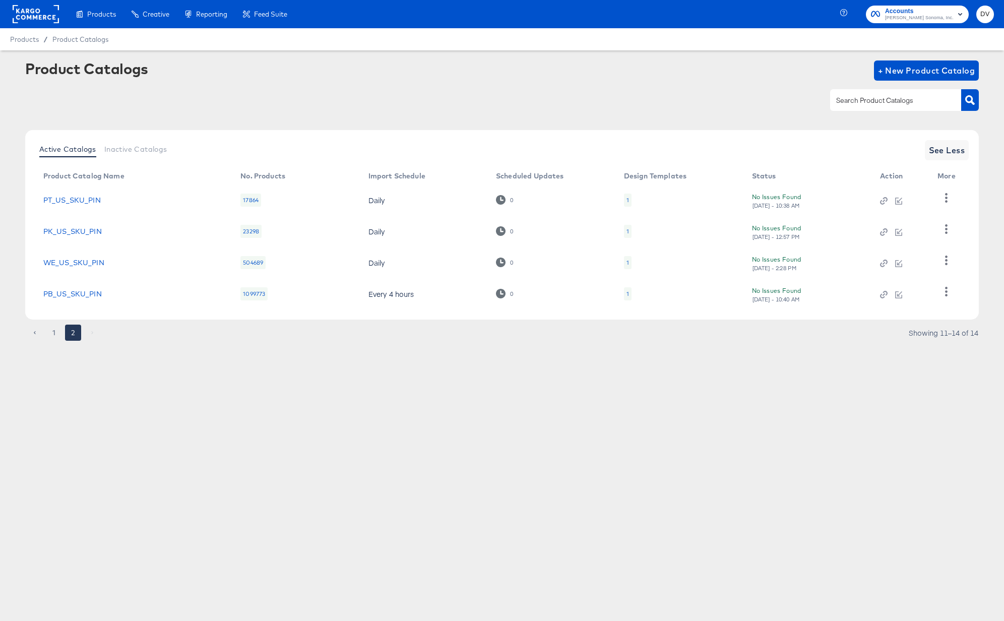
click at [272, 389] on div "Products Creative Reporting Feed Suite Accounts Williams Sonoma, Inc. DV Produc…" at bounding box center [502, 310] width 1004 height 621
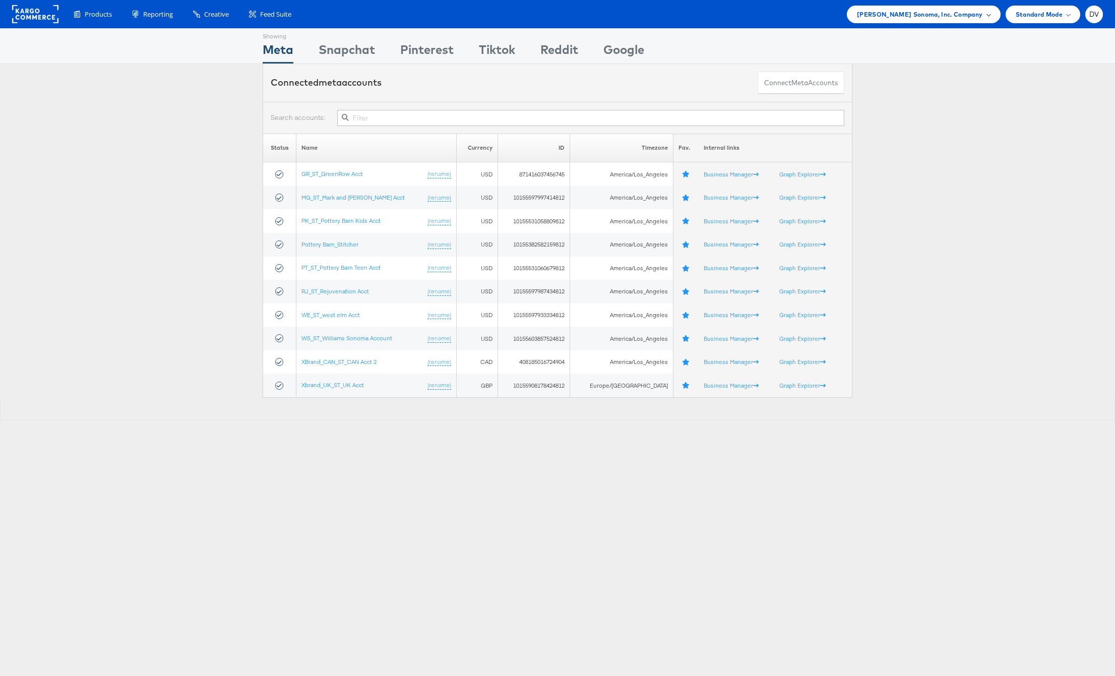
click at [976, 13] on span "Williams Sonoma, Inc. Company" at bounding box center [920, 14] width 126 height 11
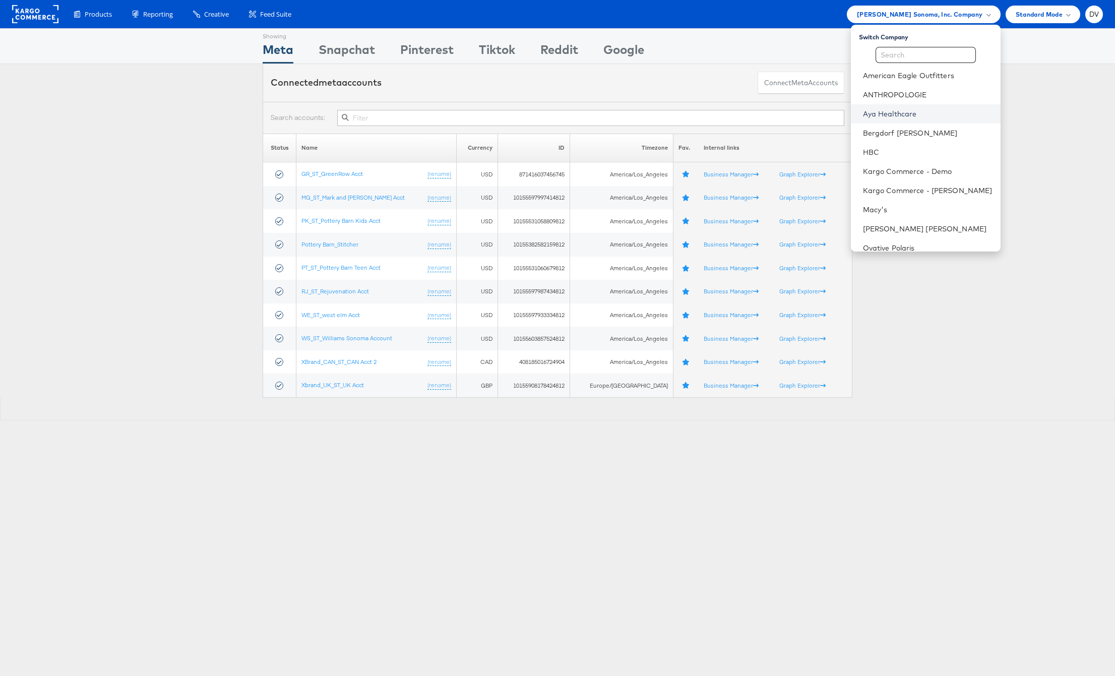
click at [905, 111] on link "Aya Healthcare" at bounding box center [928, 114] width 130 height 10
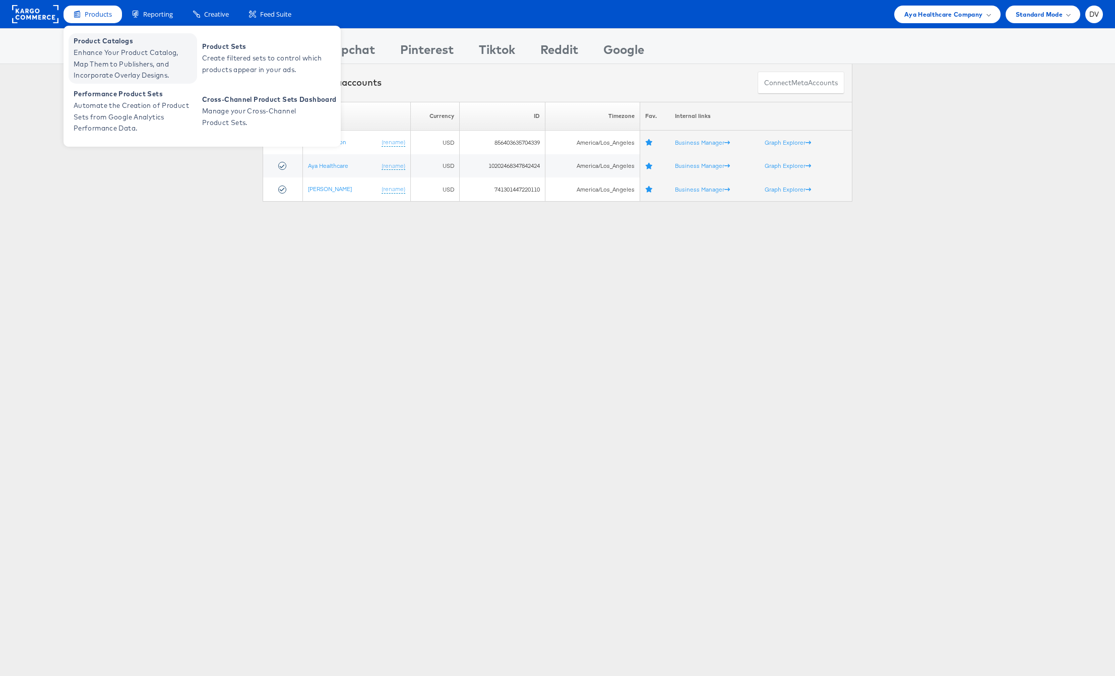
click at [105, 50] on span "Enhance Your Product Catalog, Map Them to Publishers, and Incorporate Overlay D…" at bounding box center [134, 64] width 121 height 34
